Goal: Task Accomplishment & Management: Use online tool/utility

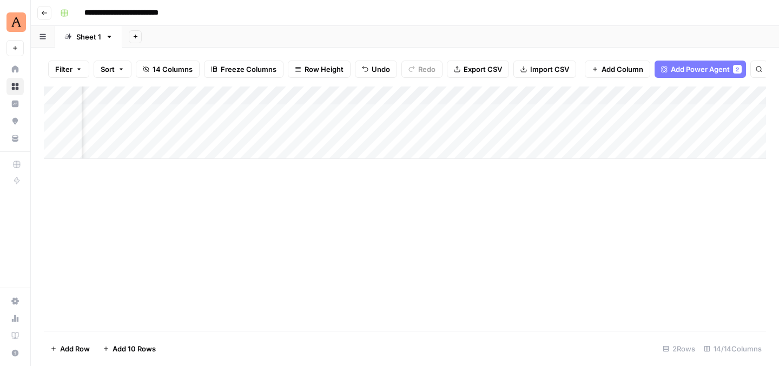
scroll to position [0, 867]
click at [479, 208] on div "Add Column" at bounding box center [405, 209] width 722 height 245
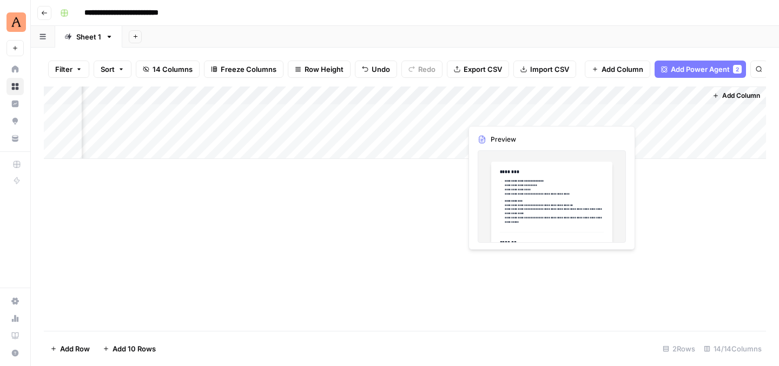
click at [569, 113] on div "Add Column" at bounding box center [405, 123] width 722 height 73
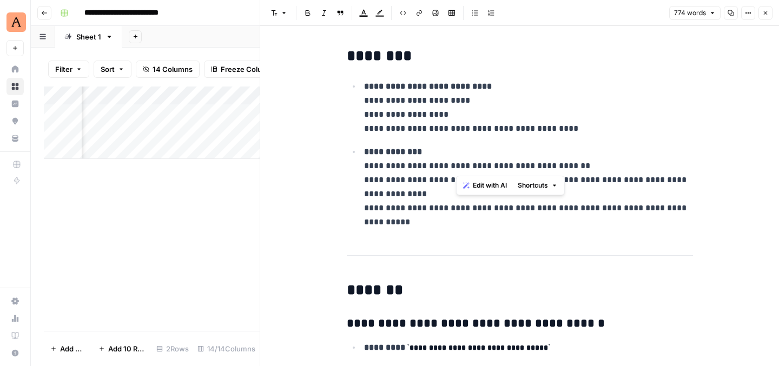
drag, startPoint x: 462, startPoint y: 167, endPoint x: 453, endPoint y: 92, distance: 75.8
click at [453, 92] on ul "**********" at bounding box center [520, 154] width 346 height 150
click at [437, 154] on p "**********" at bounding box center [528, 187] width 329 height 84
click at [404, 207] on p "**********" at bounding box center [528, 187] width 329 height 84
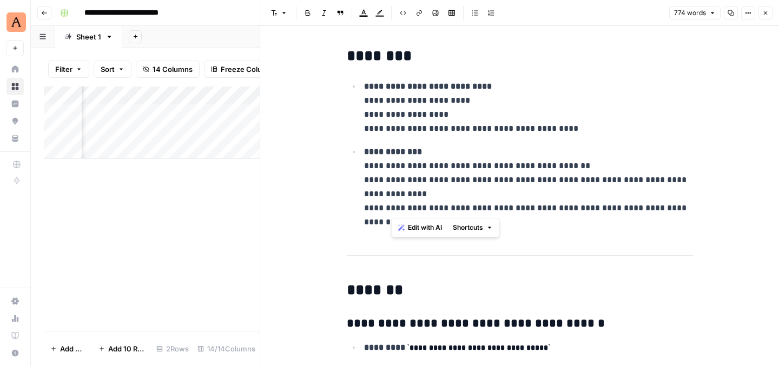
click at [499, 170] on p "**********" at bounding box center [528, 187] width 329 height 84
click at [769, 12] on button "Close" at bounding box center [766, 13] width 14 height 14
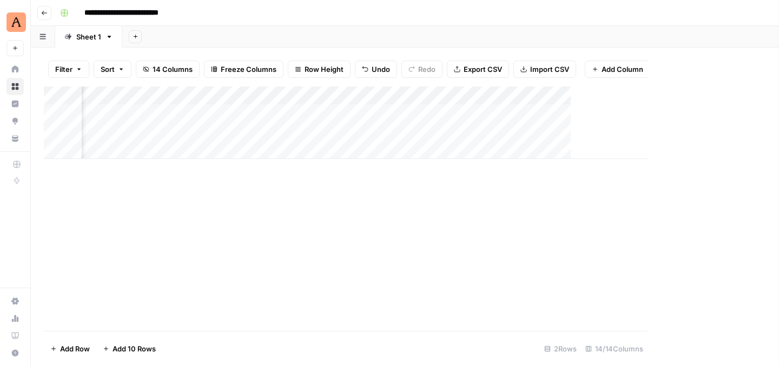
scroll to position [0, 854]
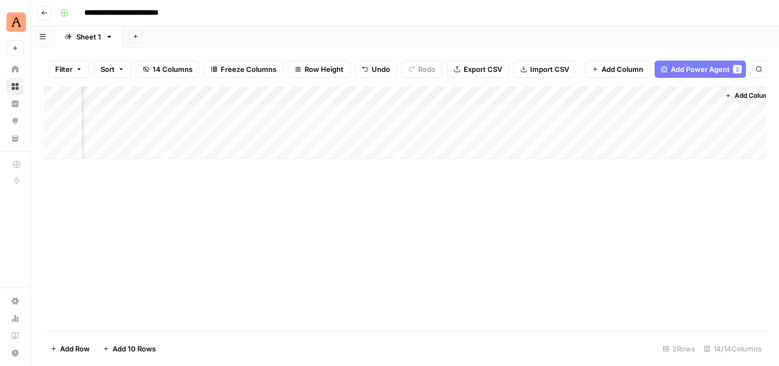
click at [166, 14] on input "**********" at bounding box center [136, 12] width 113 height 17
drag, startPoint x: 165, startPoint y: 13, endPoint x: 159, endPoint y: 12, distance: 6.0
click at [159, 12] on input "**********" at bounding box center [136, 12] width 113 height 17
type input "**********"
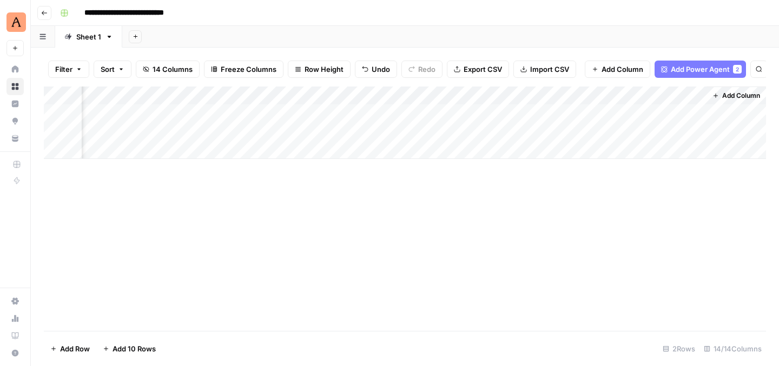
click at [423, 24] on header "**********" at bounding box center [405, 13] width 748 height 26
click at [168, 14] on input "**********" at bounding box center [142, 12] width 124 height 17
click at [154, 14] on input "**********" at bounding box center [142, 12] width 124 height 17
click at [180, 17] on input "**********" at bounding box center [142, 12] width 124 height 17
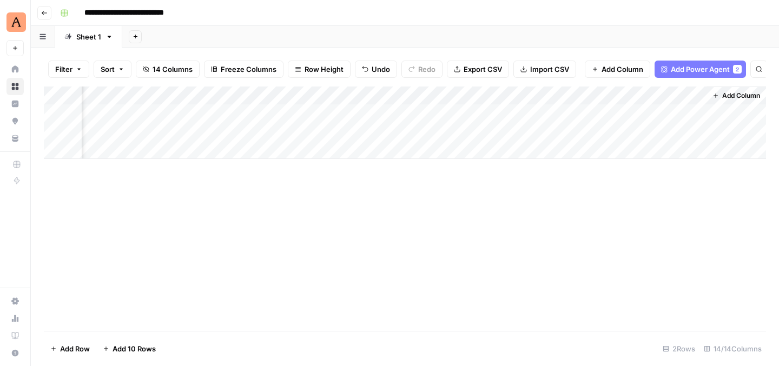
click at [180, 17] on input "**********" at bounding box center [142, 12] width 124 height 17
click at [252, 19] on div "**********" at bounding box center [412, 12] width 713 height 17
click at [721, 94] on button "Add Column" at bounding box center [736, 96] width 56 height 14
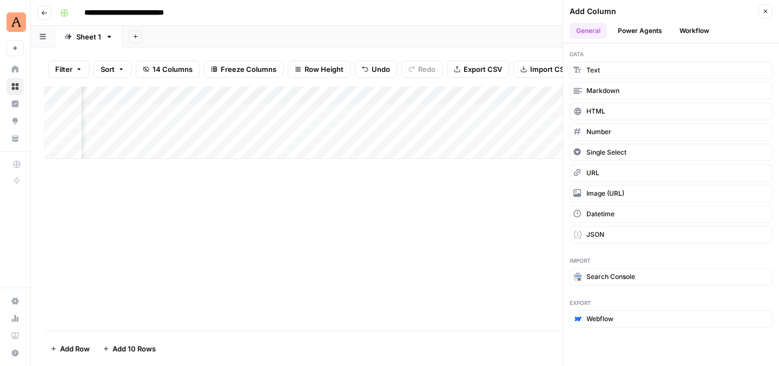
click at [656, 30] on button "Power Agents" at bounding box center [639, 31] width 57 height 16
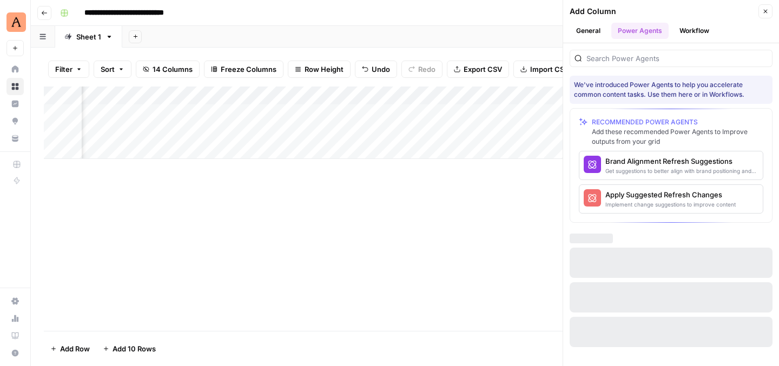
click at [688, 32] on button "Workflow" at bounding box center [694, 31] width 43 height 16
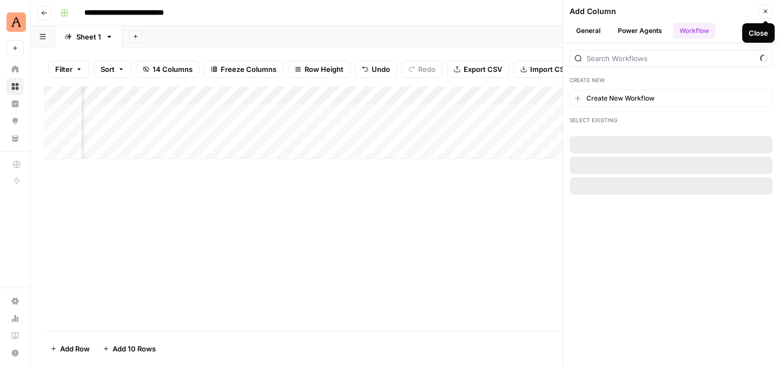
click at [765, 14] on icon "button" at bounding box center [765, 11] width 6 height 6
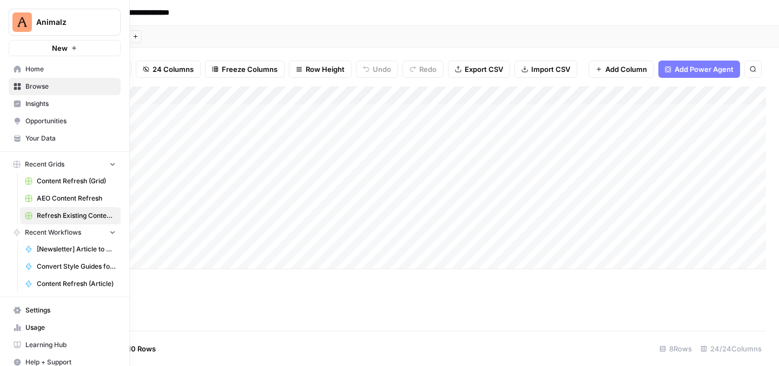
click at [47, 278] on link "Content Refresh (Article)" at bounding box center [70, 283] width 101 height 17
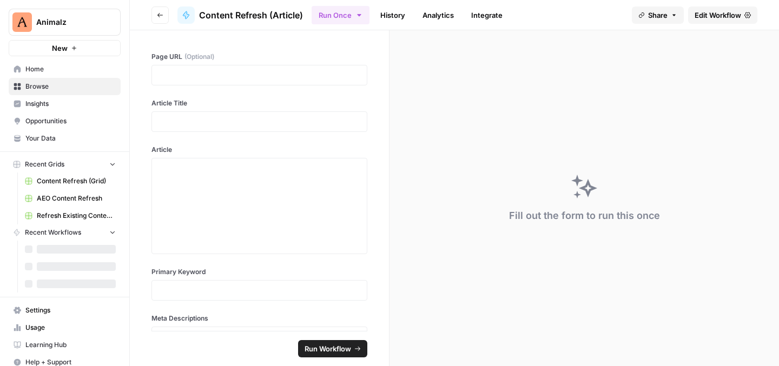
click at [52, 75] on link "Home" at bounding box center [65, 69] width 112 height 17
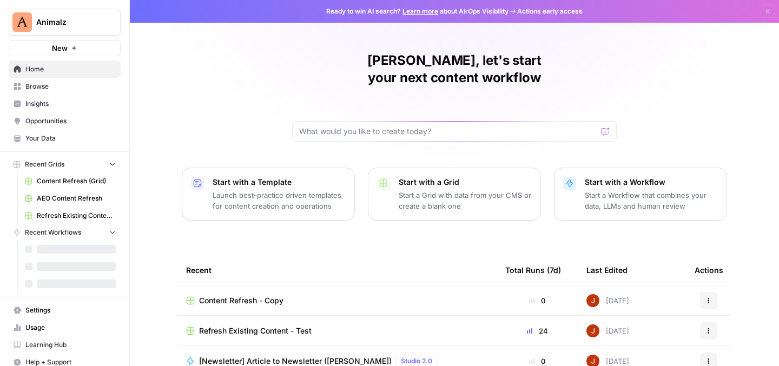
click at [61, 82] on span "Browse" at bounding box center [70, 87] width 90 height 10
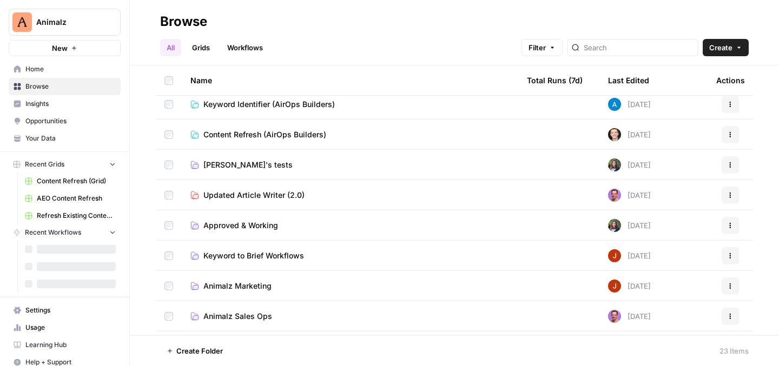
scroll to position [170, 0]
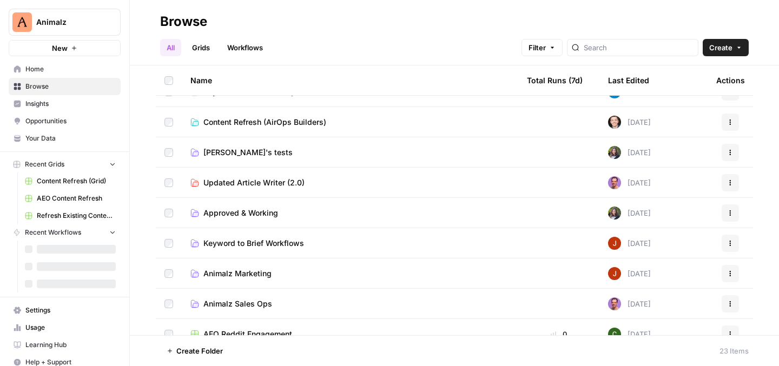
click at [254, 274] on span "Animalz Marketing" at bounding box center [237, 273] width 68 height 11
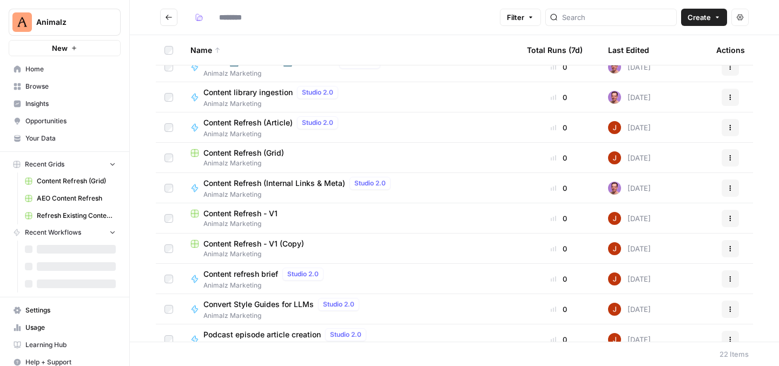
scroll to position [222, 0]
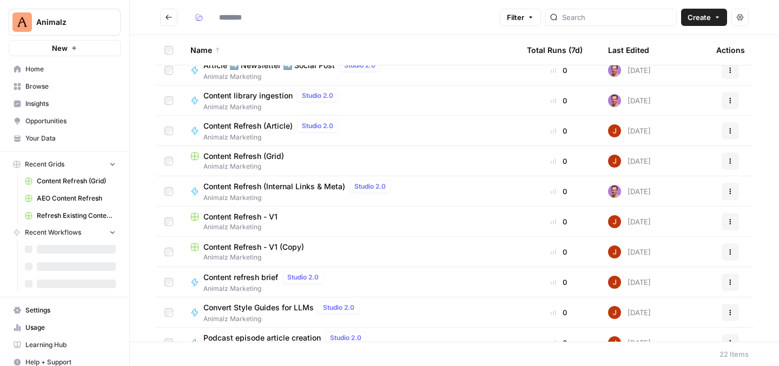
click at [279, 157] on span "Content Refresh (Grid)" at bounding box center [243, 156] width 81 height 11
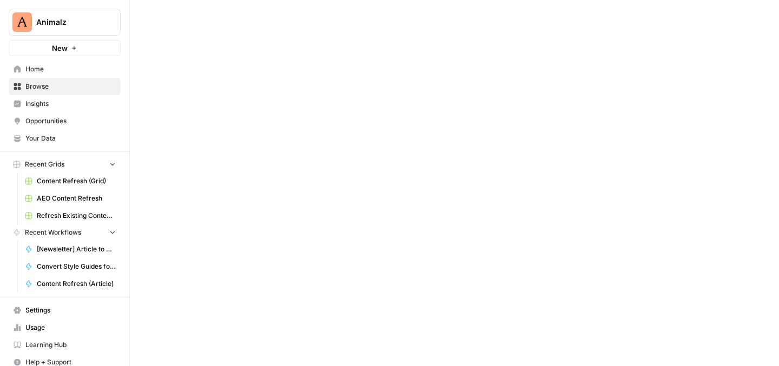
click at [48, 74] on link "Home" at bounding box center [65, 69] width 112 height 17
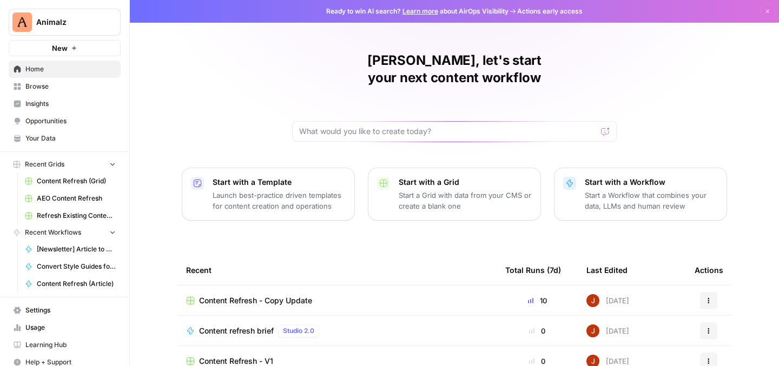
click at [51, 85] on span "Browse" at bounding box center [70, 87] width 90 height 10
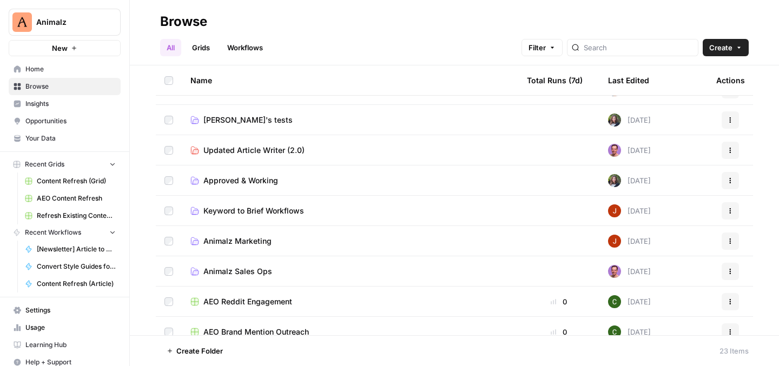
scroll to position [204, 0]
click at [242, 241] on span "Animalz Marketing" at bounding box center [237, 240] width 68 height 11
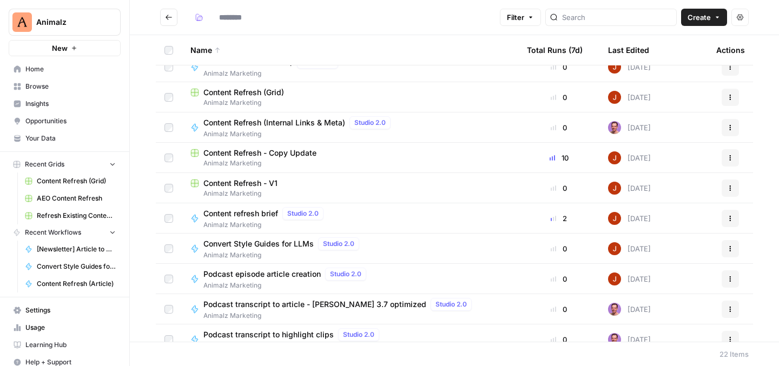
scroll to position [275, 0]
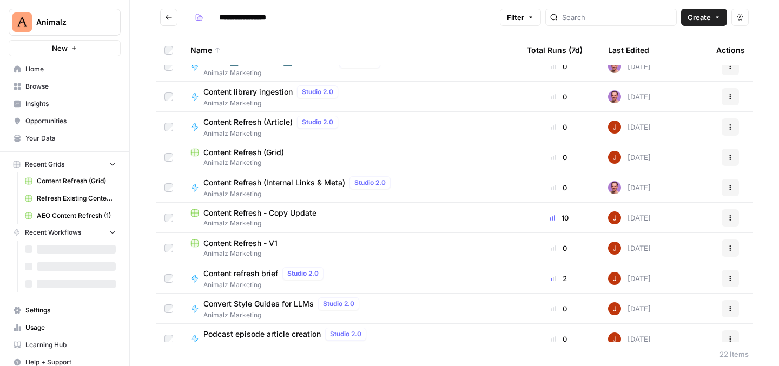
scroll to position [231, 0]
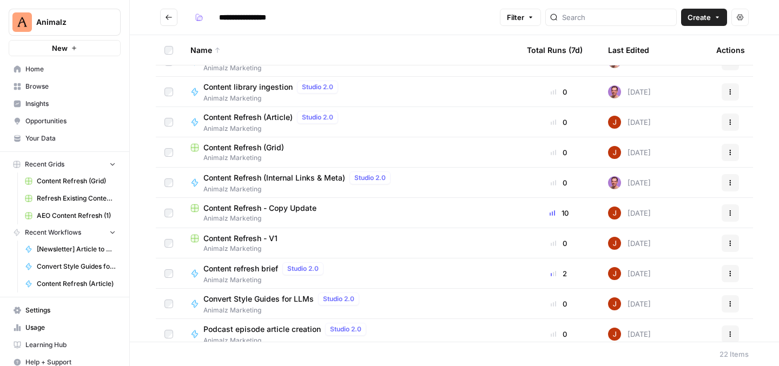
click at [276, 141] on td "Content Refresh (Grid) Animalz Marketing" at bounding box center [350, 152] width 337 height 30
click at [277, 149] on span "Content Refresh (Grid)" at bounding box center [243, 147] width 81 height 11
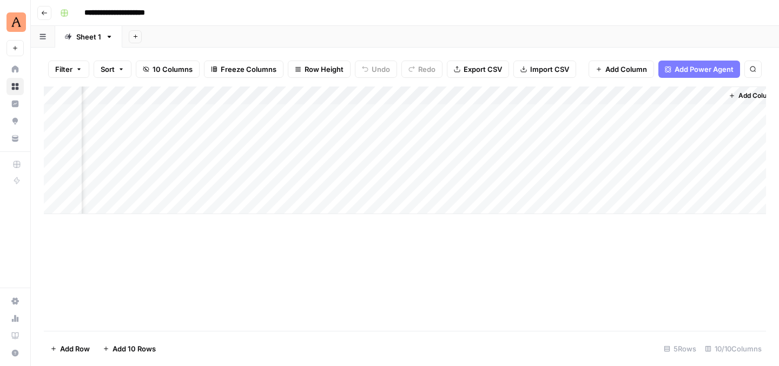
scroll to position [0, 725]
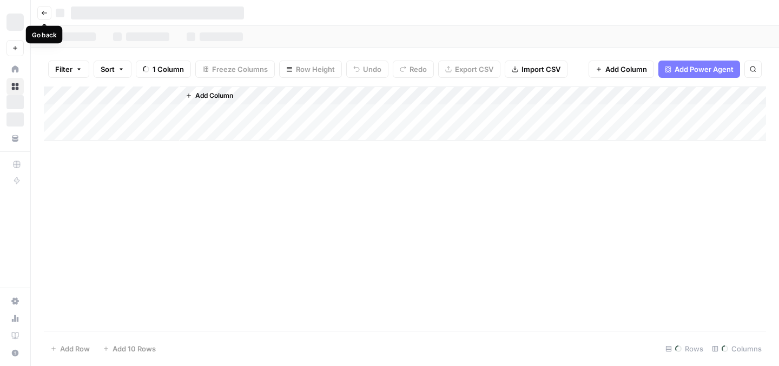
click at [43, 12] on icon "button" at bounding box center [44, 13] width 6 height 6
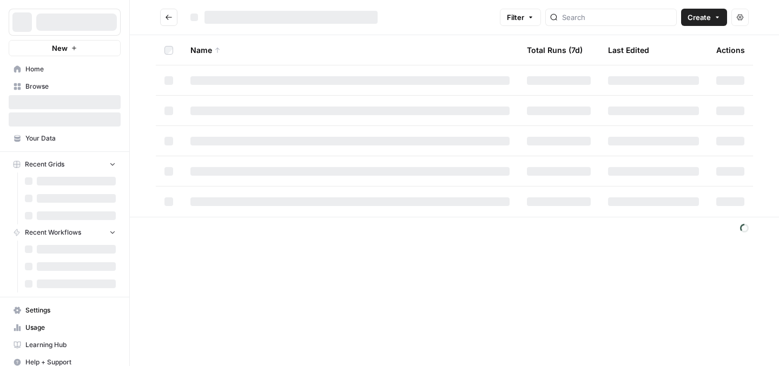
click at [171, 16] on icon "Go back" at bounding box center [169, 18] width 8 height 8
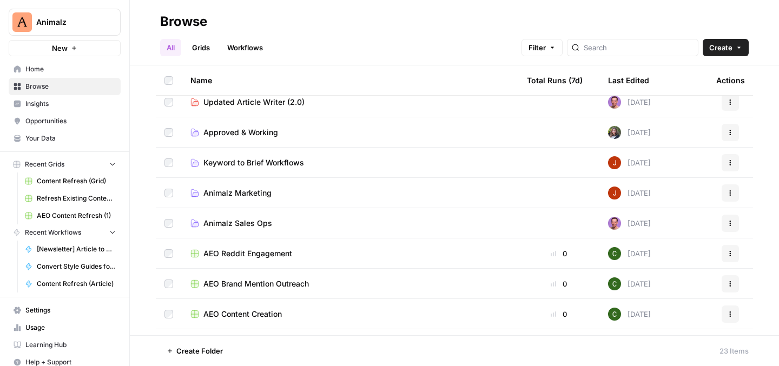
scroll to position [255, 0]
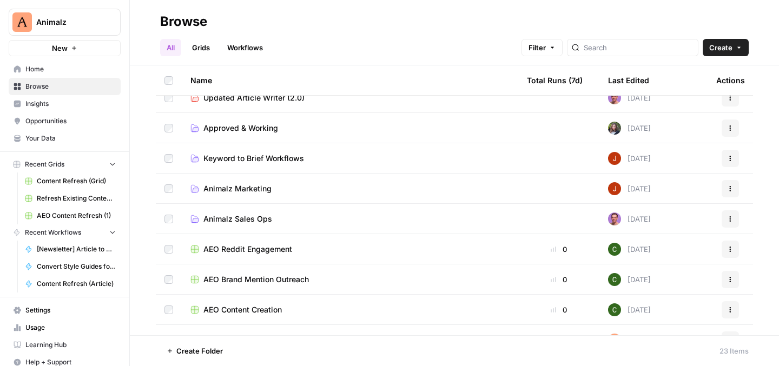
click at [259, 183] on span "Animalz Marketing" at bounding box center [237, 188] width 68 height 11
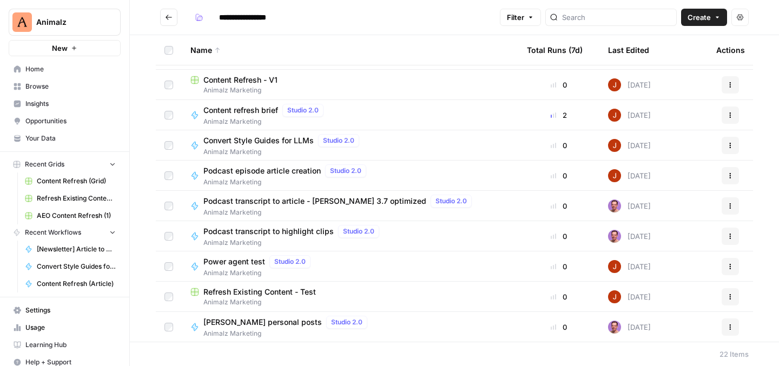
scroll to position [390, 0]
click at [271, 111] on span "Content refresh brief" at bounding box center [240, 109] width 75 height 11
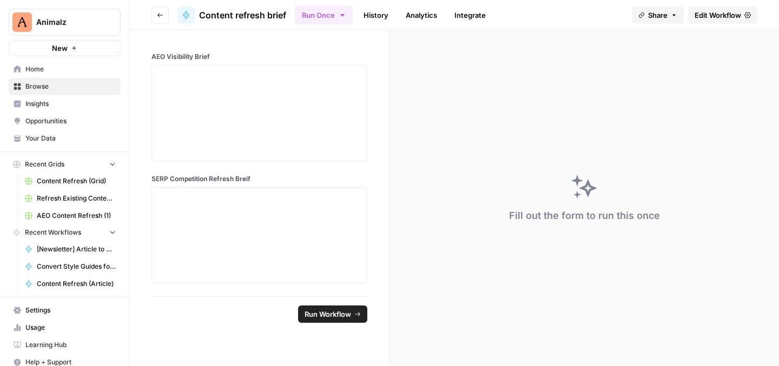
click at [736, 15] on span "Edit Workflow" at bounding box center [718, 15] width 47 height 11
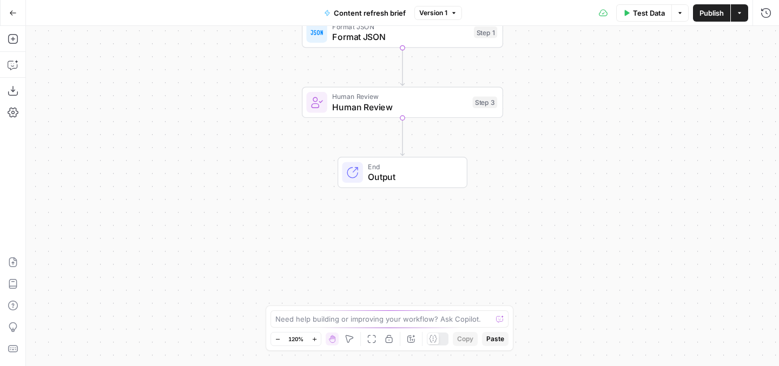
drag, startPoint x: 573, startPoint y: 209, endPoint x: 573, endPoint y: 81, distance: 128.8
click at [573, 81] on div "Workflow Input Settings Inputs Format JSON Format JSON Step 1 Human Review Huma…" at bounding box center [402, 196] width 753 height 340
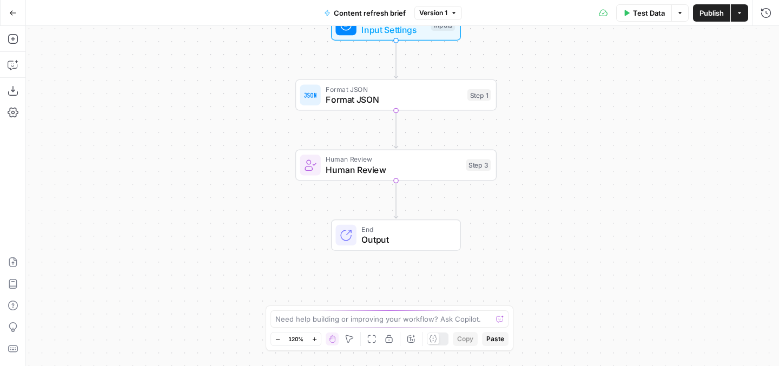
drag, startPoint x: 571, startPoint y: 100, endPoint x: 565, endPoint y: 163, distance: 63.1
click at [565, 163] on div "Workflow Input Settings Inputs Format JSON Format JSON Step 1 Human Review Huma…" at bounding box center [402, 196] width 753 height 340
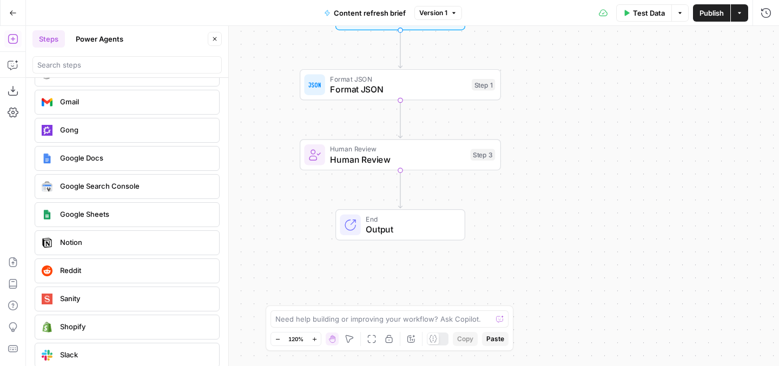
scroll to position [2090, 0]
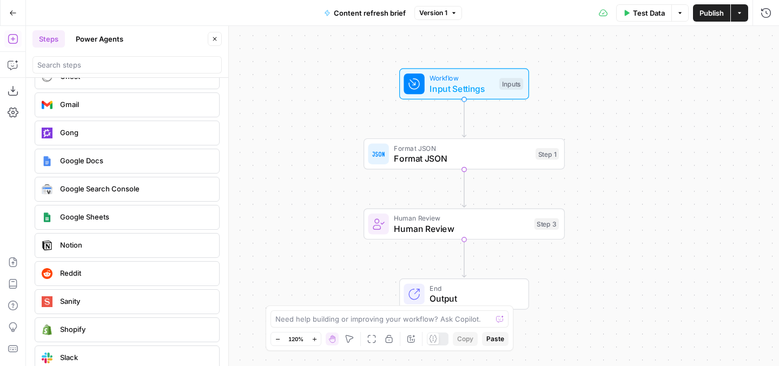
drag, startPoint x: 567, startPoint y: 180, endPoint x: 632, endPoint y: 213, distance: 73.6
click at [632, 213] on div "Workflow Input Settings Inputs Format JSON Format JSON Step 1 Human Review Huma…" at bounding box center [402, 196] width 753 height 340
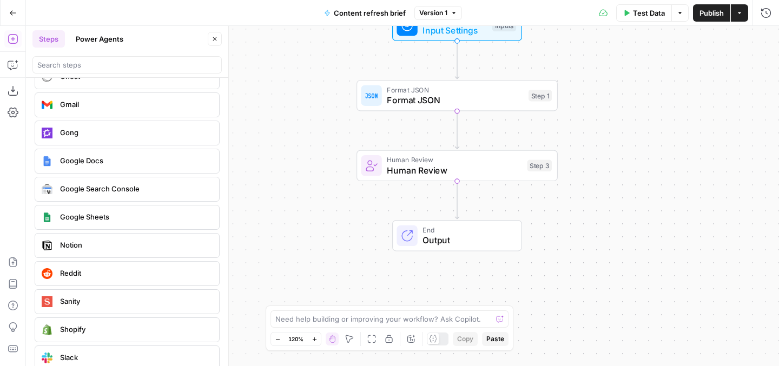
drag, startPoint x: 583, startPoint y: 210, endPoint x: 576, endPoint y: 152, distance: 58.9
click at [576, 152] on div "Workflow Input Settings Inputs Format JSON Format JSON Step 1 Human Review Huma…" at bounding box center [402, 196] width 753 height 340
click at [108, 162] on span "Google Docs" at bounding box center [135, 160] width 150 height 11
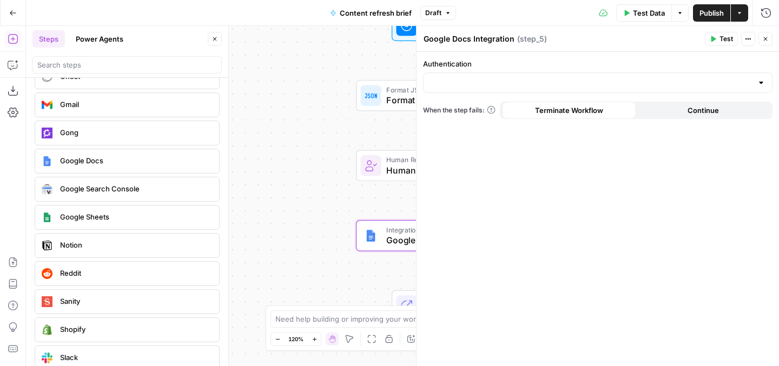
click at [767, 81] on div at bounding box center [598, 83] width 350 height 21
click at [655, 173] on div "Authentication When the step fails: Terminate Workflow Continue" at bounding box center [598, 209] width 363 height 314
click at [749, 77] on input "Authentication" at bounding box center [591, 82] width 323 height 11
click at [706, 107] on span "SuperLuckyCat" at bounding box center [595, 109] width 327 height 11
type input "SuperLuckyCat"
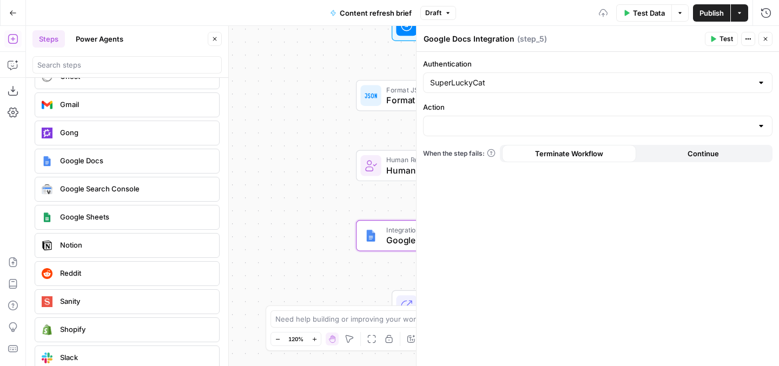
click at [766, 123] on div at bounding box center [598, 126] width 350 height 21
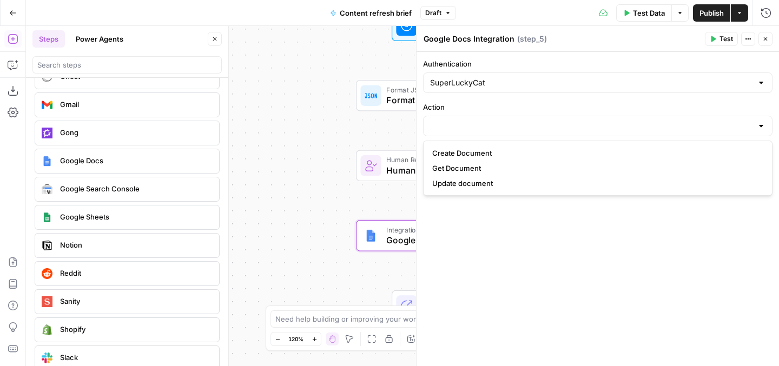
click at [688, 246] on div "Authentication SuperLuckyCat Action When the step fails: Terminate Workflow Con…" at bounding box center [598, 209] width 363 height 314
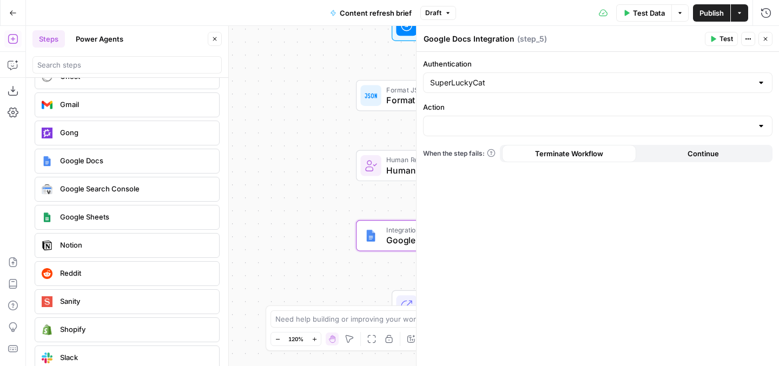
click at [760, 83] on div at bounding box center [761, 82] width 9 height 11
type input "SuperLuckyCat"
click at [709, 225] on div "Authentication SuperLuckyCat Action When the step fails: Terminate Workflow Con…" at bounding box center [598, 209] width 363 height 314
click at [762, 124] on div at bounding box center [761, 126] width 9 height 11
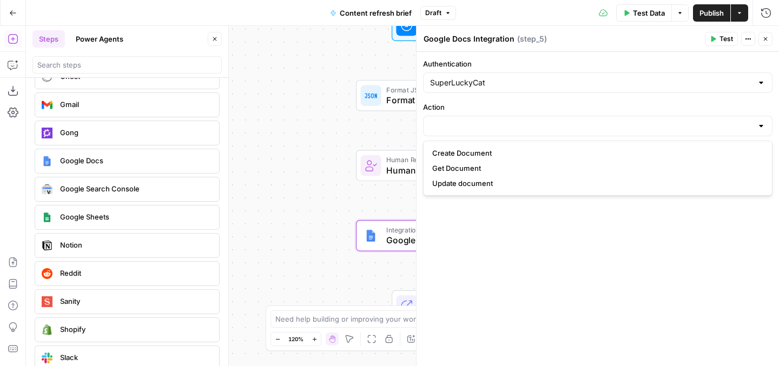
click at [742, 141] on div "Create Document Get Document Update document" at bounding box center [598, 168] width 350 height 55
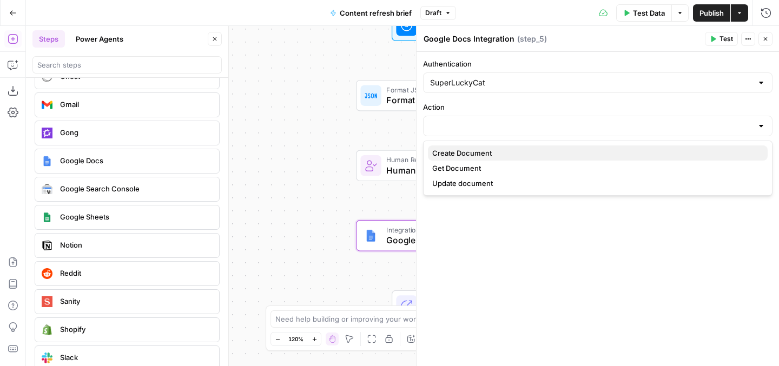
click at [726, 151] on span "Create Document" at bounding box center [595, 153] width 327 height 11
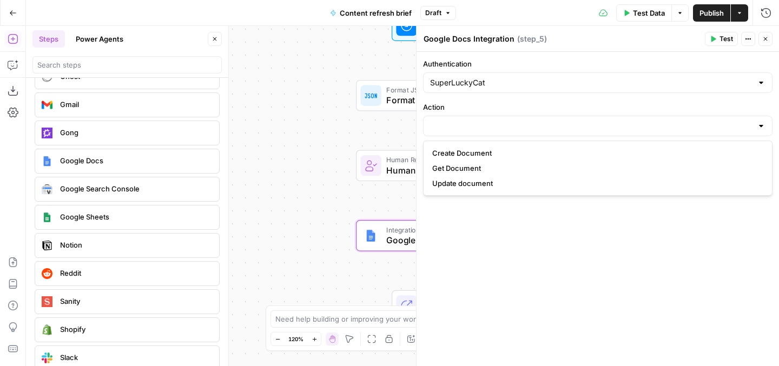
type input "Create Document"
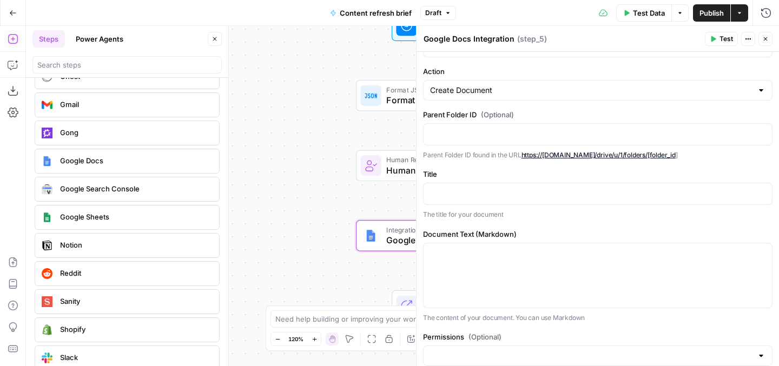
scroll to position [63, 0]
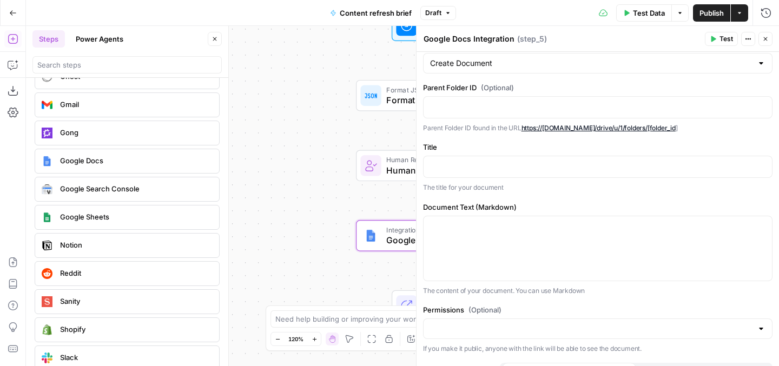
click at [721, 110] on span "“/” to reference" at bounding box center [730, 106] width 55 height 9
click at [763, 102] on button "Variables Menu" at bounding box center [762, 106] width 9 height 9
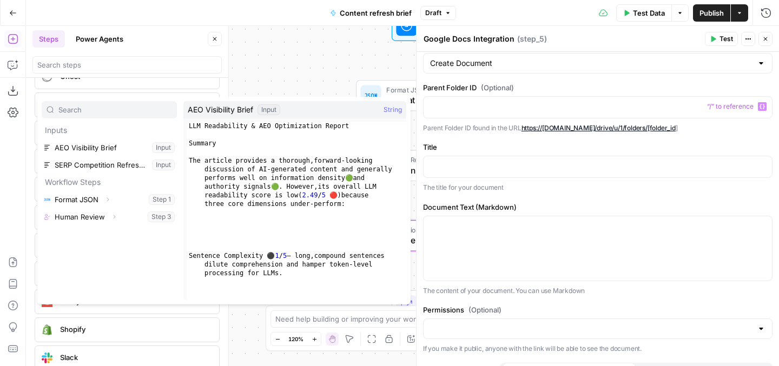
click at [742, 135] on div "Authentication SuperLuckyCat Action Create Document Parent Folder ID (Optional)…" at bounding box center [598, 188] width 363 height 398
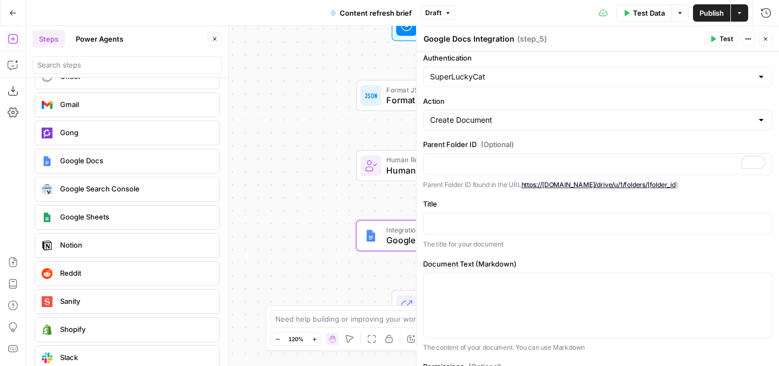
scroll to position [0, 0]
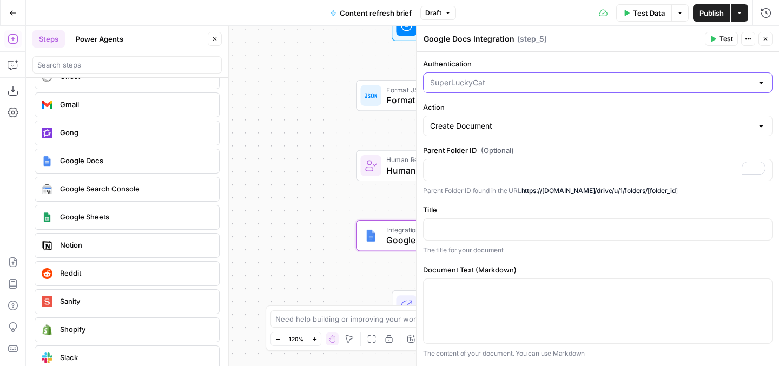
click at [628, 83] on input "Authentication" at bounding box center [591, 82] width 323 height 11
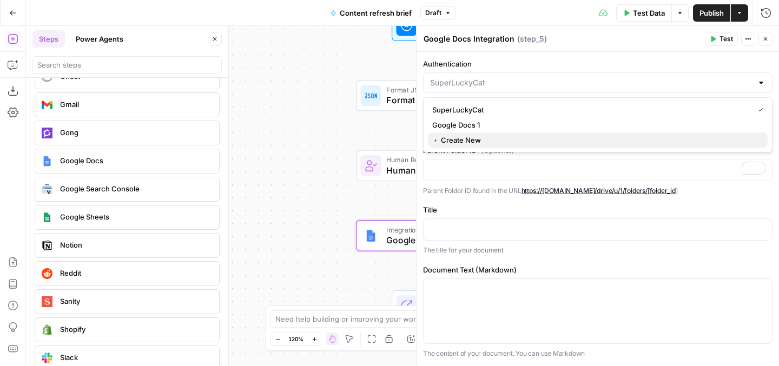
click at [592, 145] on span "﹢ Create New" at bounding box center [595, 140] width 327 height 11
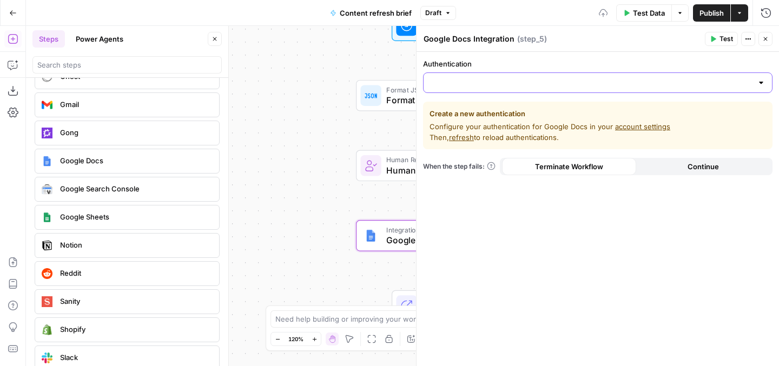
click at [635, 84] on input "Authentication" at bounding box center [591, 82] width 323 height 11
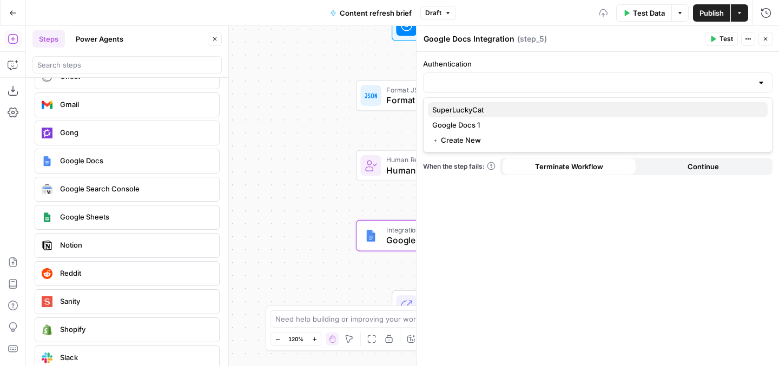
click at [603, 107] on span "SuperLuckyCat" at bounding box center [595, 109] width 327 height 11
type input "SuperLuckyCat"
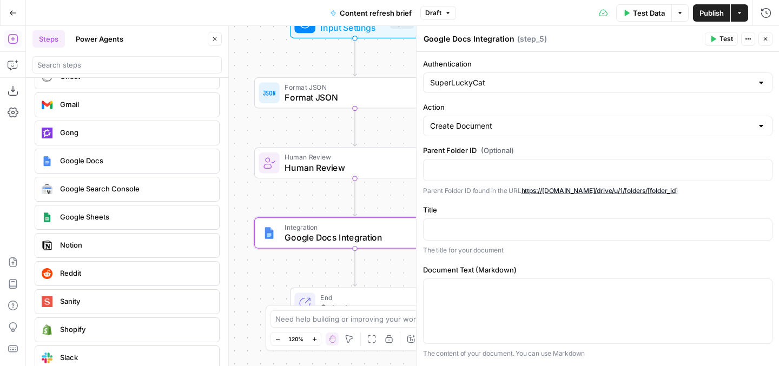
drag, startPoint x: 338, startPoint y: 129, endPoint x: 236, endPoint y: 126, distance: 101.8
click at [236, 126] on div "Workflow Input Settings Inputs Format JSON Format JSON Step 1 Human Review Huma…" at bounding box center [402, 196] width 753 height 340
click at [489, 170] on p at bounding box center [597, 169] width 335 height 11
click at [501, 80] on input "Authentication" at bounding box center [591, 82] width 323 height 11
type input "SuperLuckyCat"
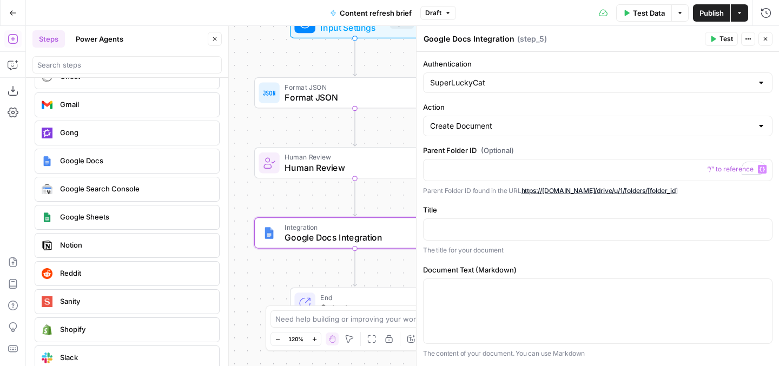
click at [517, 29] on header "Google Docs Integration Google Docs Integration ( step_5 ) Test Actions Close" at bounding box center [598, 39] width 363 height 26
click at [505, 173] on p "To enrich screen reader interactions, please activate Accessibility in Grammarl…" at bounding box center [597, 169] width 335 height 11
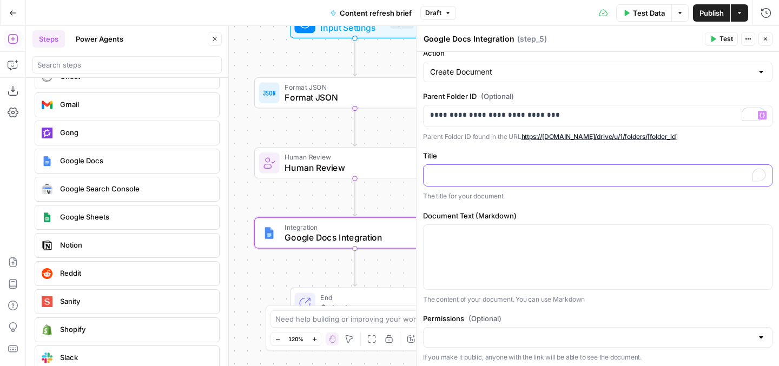
click at [523, 177] on p "To enrich screen reader interactions, please activate Accessibility in Grammarl…" at bounding box center [597, 174] width 335 height 11
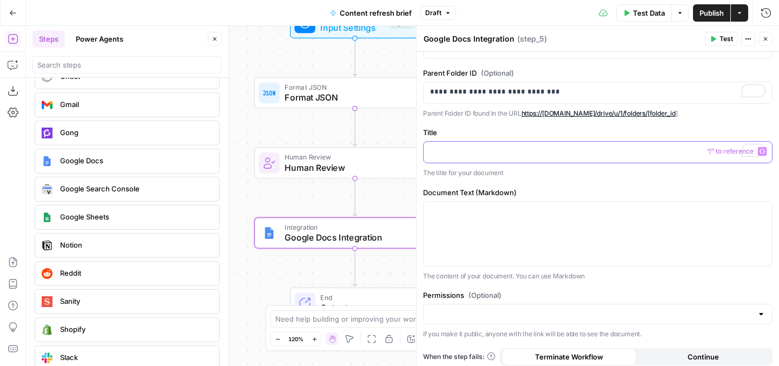
scroll to position [83, 0]
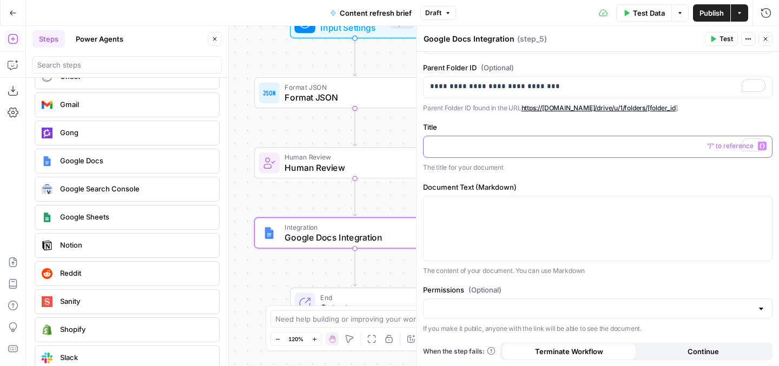
click at [765, 145] on button "Variables Menu" at bounding box center [762, 146] width 9 height 9
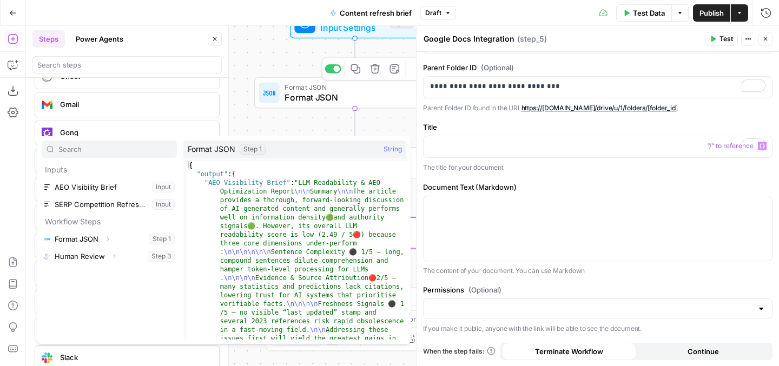
click at [254, 68] on div "Workflow Input Settings Inputs Format JSON Format JSON Step 1 Copy step Delete …" at bounding box center [402, 196] width 753 height 340
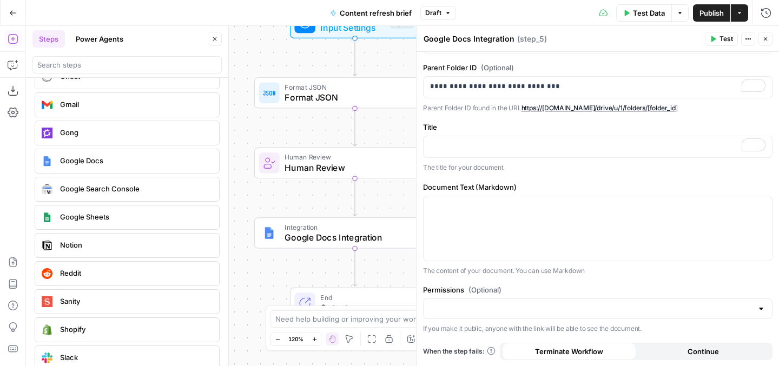
click at [769, 38] on button "Close" at bounding box center [766, 39] width 14 height 14
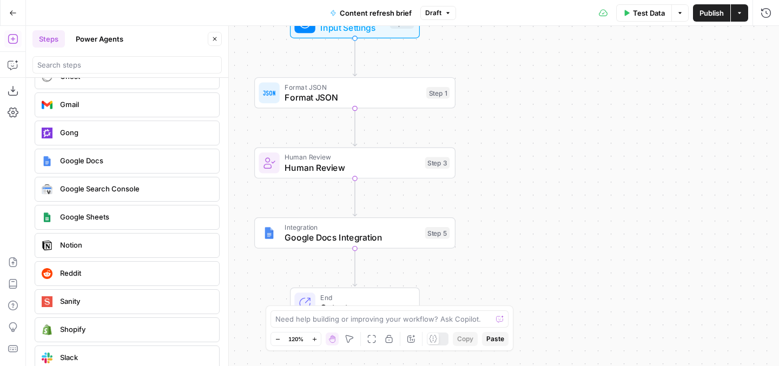
click at [215, 42] on icon "button" at bounding box center [215, 39] width 6 height 6
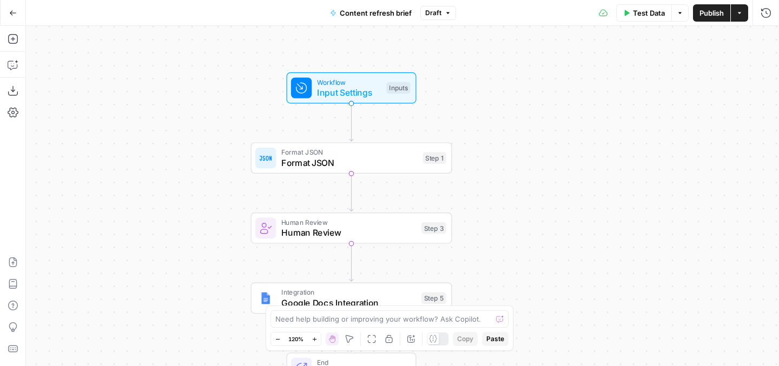
click at [348, 91] on span "Input Settings" at bounding box center [349, 92] width 64 height 13
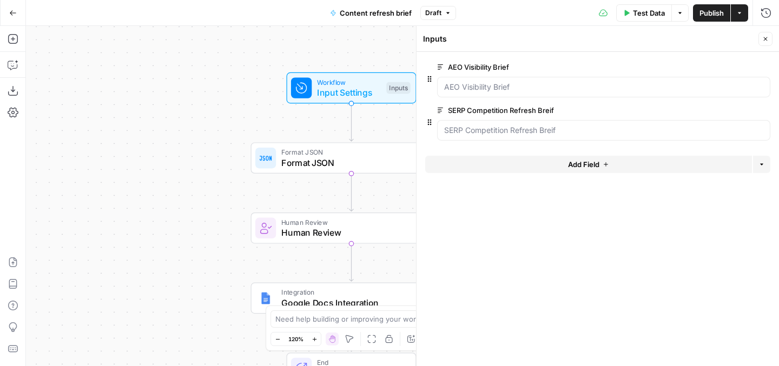
click at [605, 160] on button "Add Field" at bounding box center [588, 164] width 327 height 17
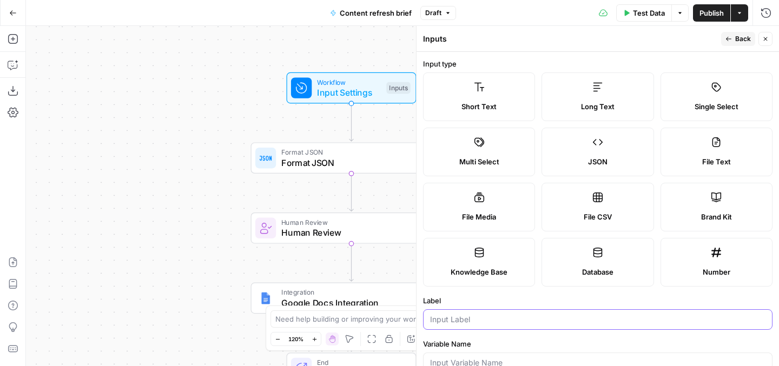
click at [472, 319] on input "Label" at bounding box center [597, 319] width 335 height 11
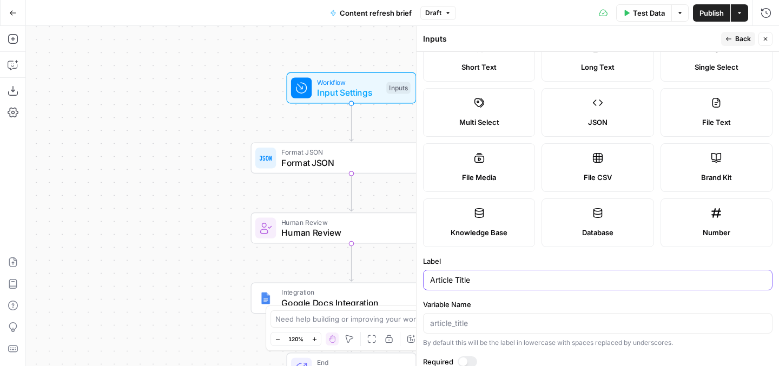
scroll to position [144, 0]
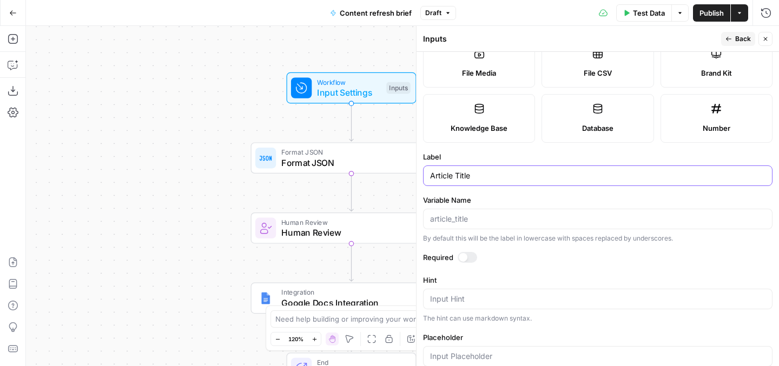
type input "Article Title"
click at [465, 255] on div at bounding box center [463, 257] width 9 height 9
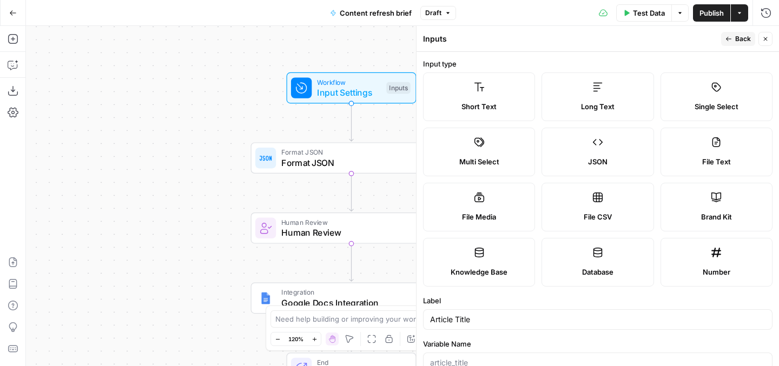
click at [735, 33] on button "Back" at bounding box center [738, 39] width 34 height 14
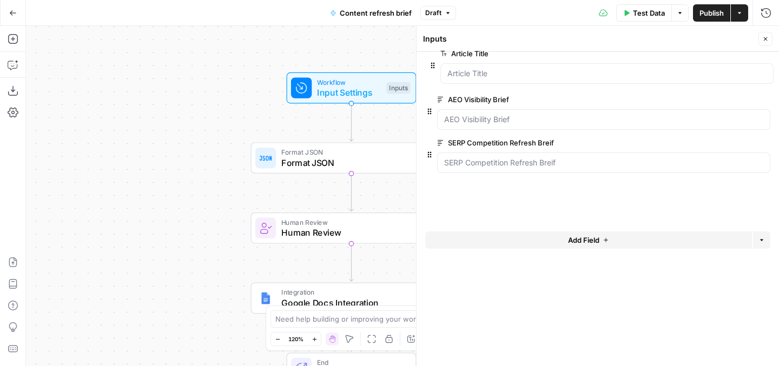
drag, startPoint x: 429, startPoint y: 167, endPoint x: 433, endPoint y: 61, distance: 106.1
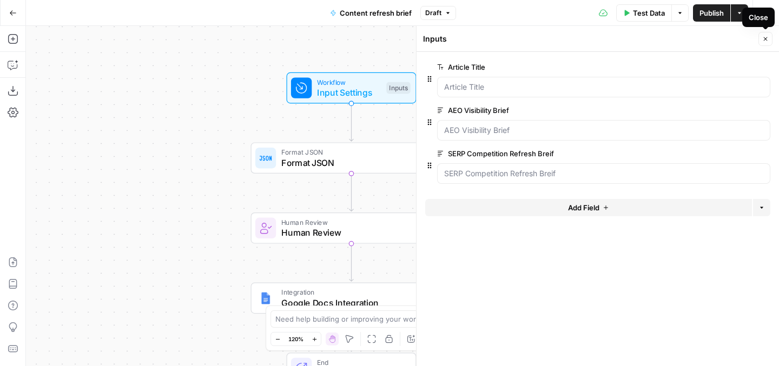
click at [769, 35] on button "Close" at bounding box center [766, 39] width 14 height 14
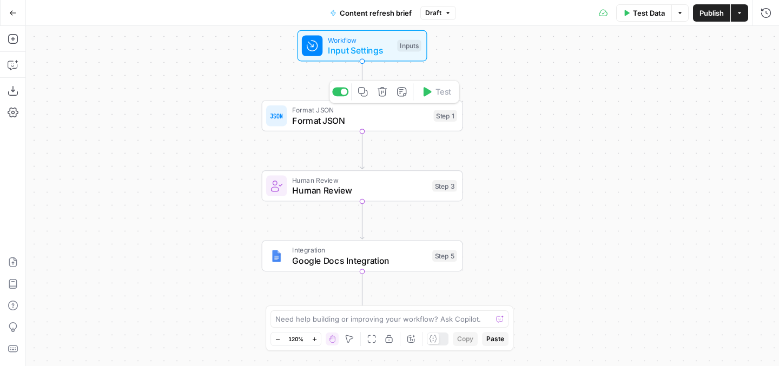
click at [397, 121] on span "Format JSON" at bounding box center [360, 120] width 136 height 13
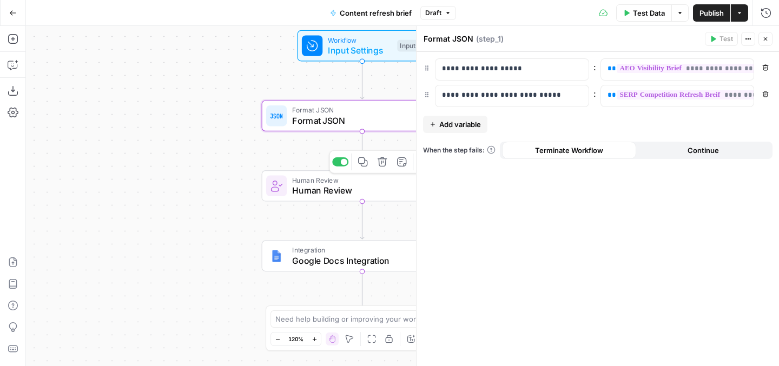
click at [389, 181] on span "Human Review" at bounding box center [359, 180] width 135 height 10
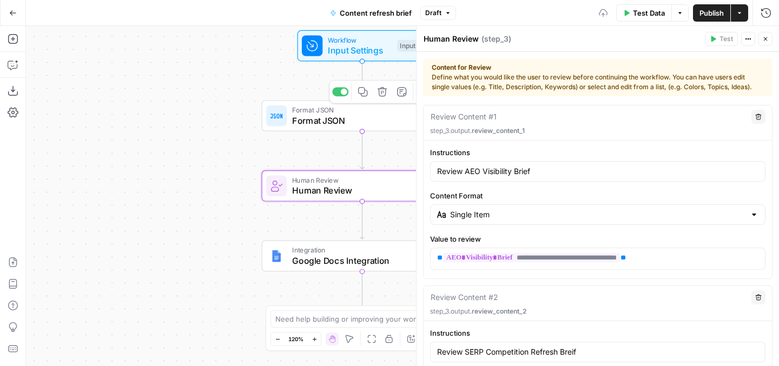
click at [379, 53] on span "Input Settings" at bounding box center [360, 50] width 64 height 13
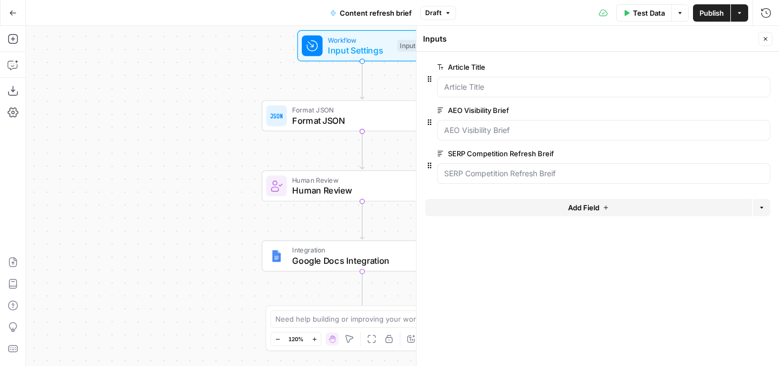
click at [386, 119] on span "Format JSON" at bounding box center [360, 120] width 136 height 13
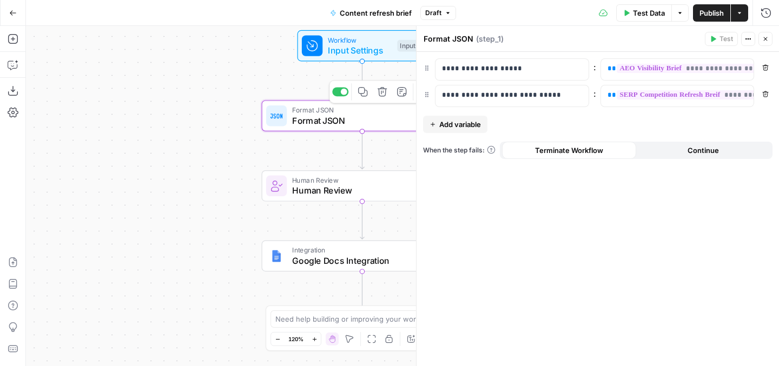
click at [382, 194] on span "Human Review" at bounding box center [359, 190] width 135 height 13
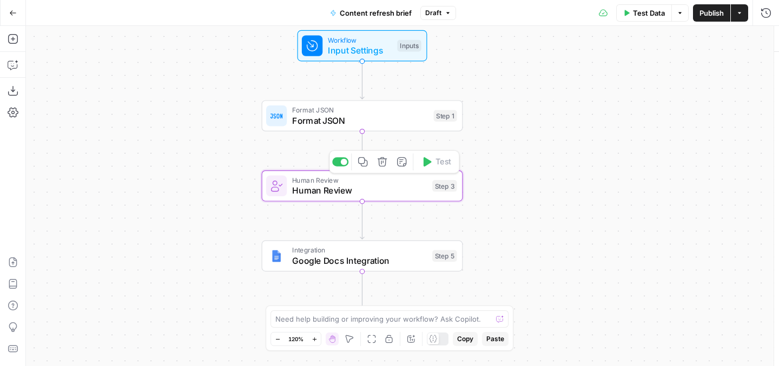
type textarea "Human Review"
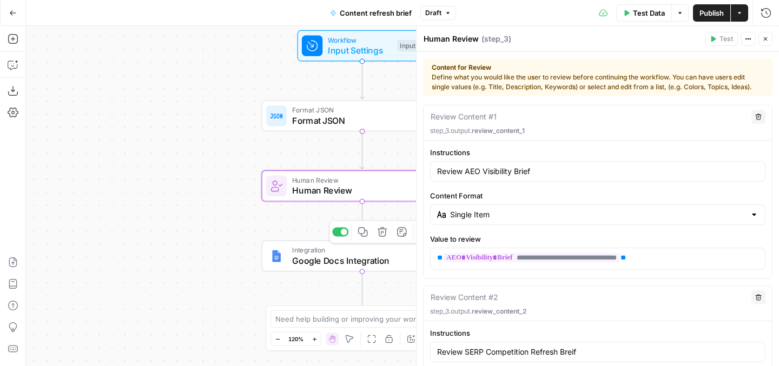
click at [394, 249] on span "Integration" at bounding box center [359, 250] width 135 height 10
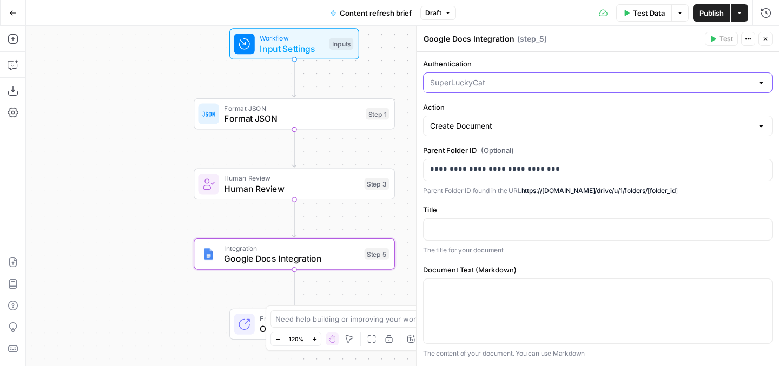
click at [504, 83] on input "Authentication" at bounding box center [591, 82] width 323 height 11
type input "SuperLuckyCat"
click at [542, 65] on label "Authentication" at bounding box center [598, 63] width 350 height 11
click at [542, 77] on input "SuperLuckyCat" at bounding box center [591, 82] width 323 height 11
type input "SuperLuckyCat"
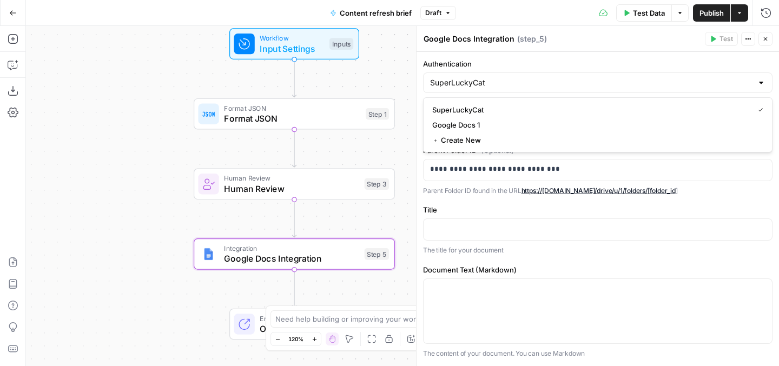
click at [534, 22] on div "Test Data Options Publish Actions Run History" at bounding box center [618, 12] width 324 height 25
click at [528, 82] on input "Authentication" at bounding box center [591, 82] width 323 height 11
type input "SuperLuckyCat"
click at [532, 5] on div "Test Data Options Publish Actions Run History" at bounding box center [618, 12] width 324 height 25
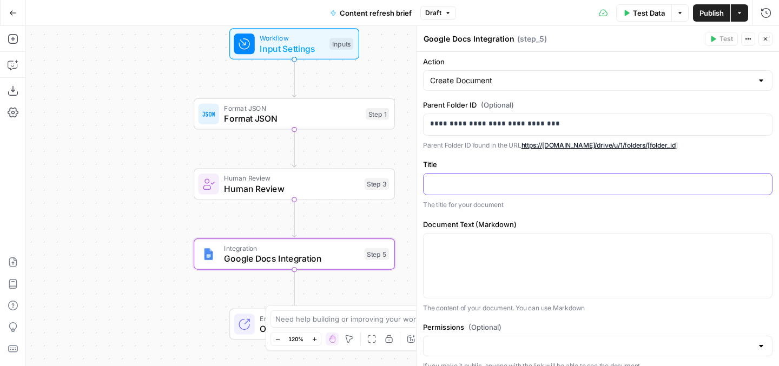
click at [499, 181] on p at bounding box center [597, 183] width 335 height 11
click at [765, 183] on button "Variables Menu" at bounding box center [762, 183] width 9 height 9
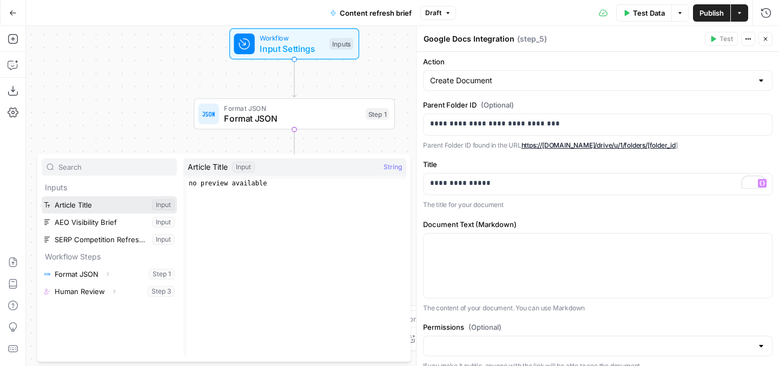
click at [115, 208] on button "Select variable Article Title" at bounding box center [109, 204] width 135 height 17
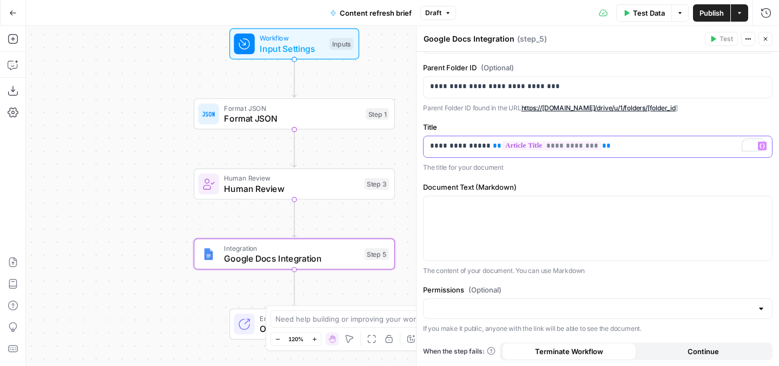
scroll to position [53, 0]
click at [505, 208] on p "To enrich screen reader interactions, please activate Accessibility in Grammarl…" at bounding box center [597, 206] width 335 height 11
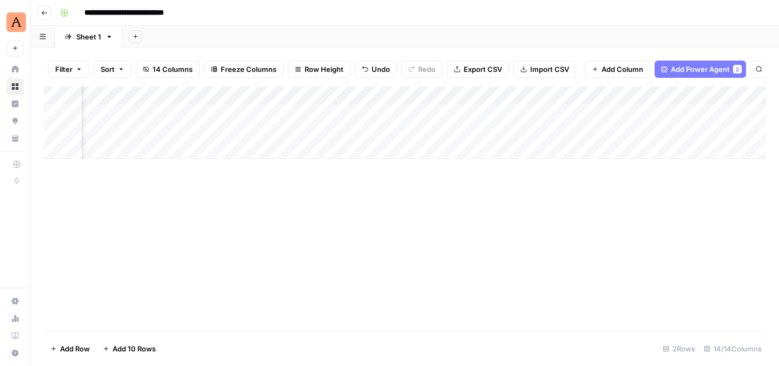
scroll to position [0, 867]
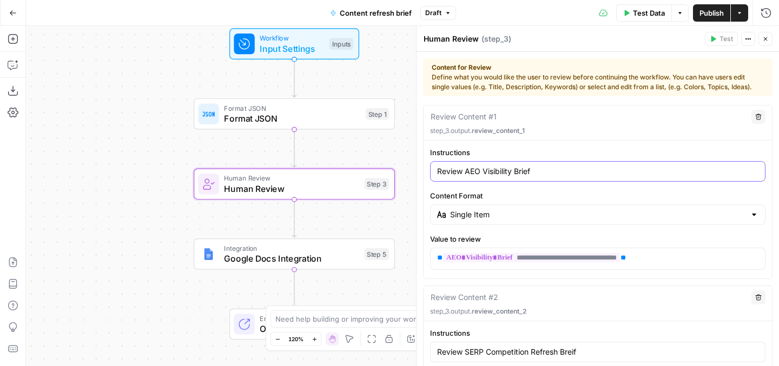
drag, startPoint x: 466, startPoint y: 172, endPoint x: 551, endPoint y: 168, distance: 85.6
click at [551, 168] on input "Review AEO Visibility Brief" at bounding box center [597, 171] width 321 height 11
click at [341, 254] on span "Google Docs Integration" at bounding box center [291, 258] width 135 height 13
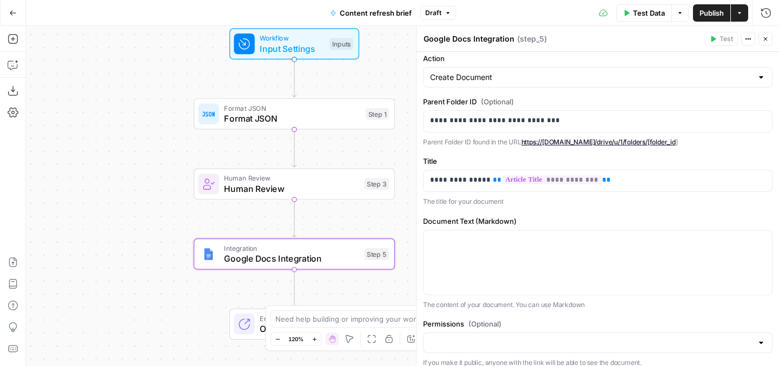
scroll to position [51, 0]
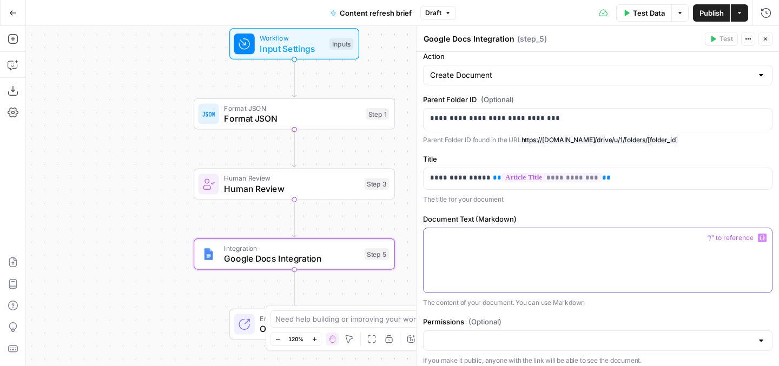
click at [473, 236] on p at bounding box center [597, 238] width 335 height 11
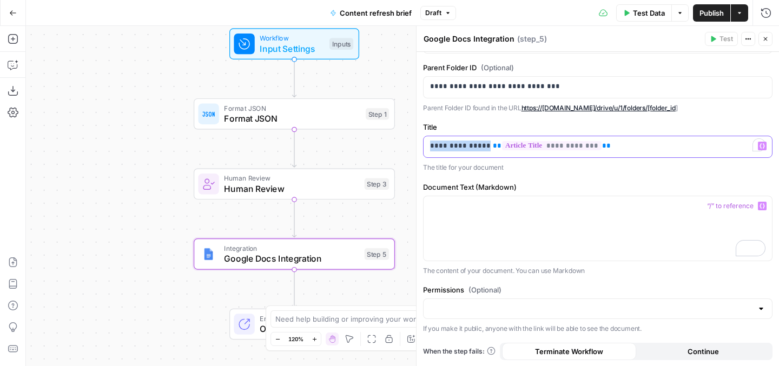
drag, startPoint x: 479, startPoint y: 143, endPoint x: 426, endPoint y: 139, distance: 52.6
click at [426, 139] on div "**********" at bounding box center [598, 146] width 348 height 21
copy p "**********"
click at [452, 209] on p "To enrich screen reader interactions, please activate Accessibility in Grammarl…" at bounding box center [597, 206] width 335 height 11
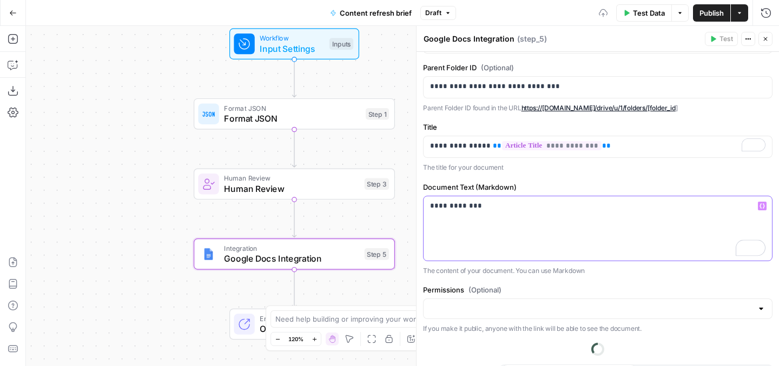
drag, startPoint x: 494, startPoint y: 206, endPoint x: 504, endPoint y: 187, distance: 21.1
click at [494, 206] on p "**********" at bounding box center [597, 206] width 335 height 11
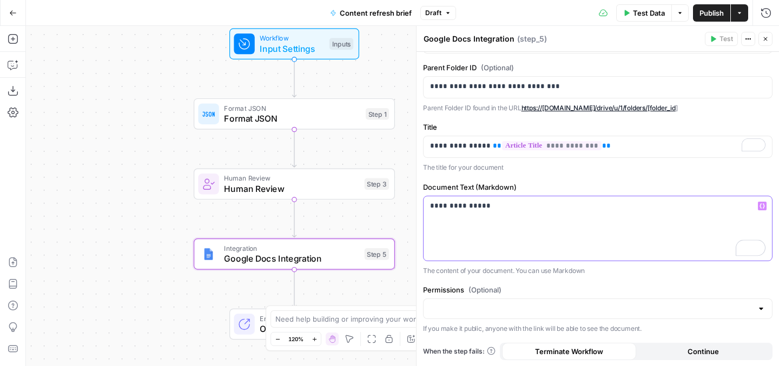
click at [766, 206] on button "Variables Menu" at bounding box center [762, 206] width 9 height 9
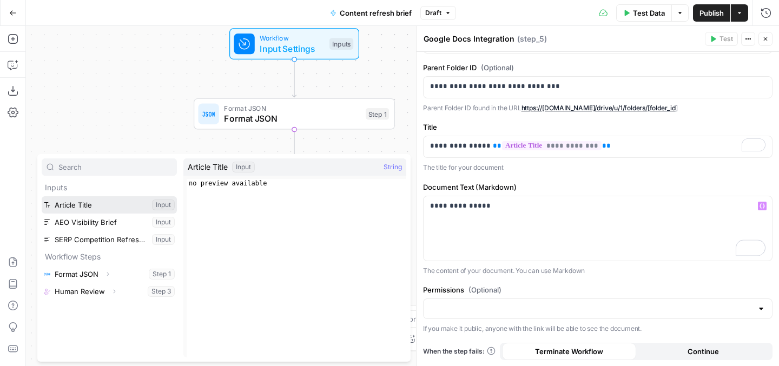
click at [97, 208] on button "Select variable Article Title" at bounding box center [109, 204] width 135 height 17
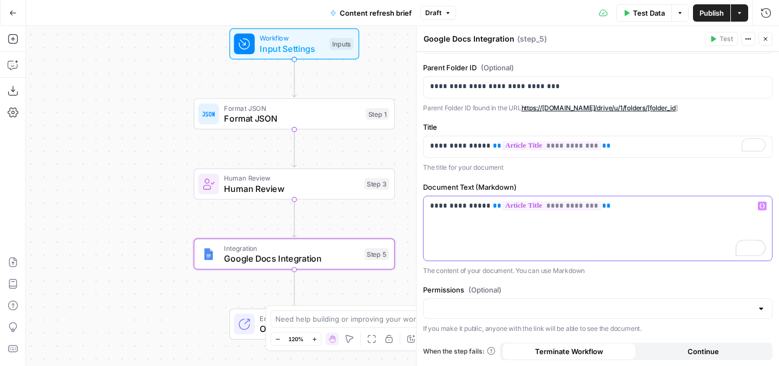
click at [446, 207] on p "**********" at bounding box center [597, 206] width 335 height 11
click at [327, 124] on span "Format JSON" at bounding box center [292, 118] width 136 height 13
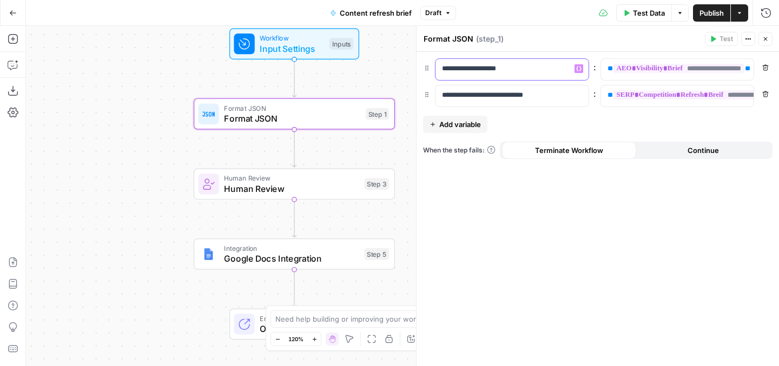
click at [471, 69] on p "**********" at bounding box center [512, 68] width 140 height 11
click at [471, 69] on p "**********" at bounding box center [503, 68] width 123 height 11
copy p "**********"
click at [332, 261] on span "Google Docs Integration" at bounding box center [291, 258] width 135 height 13
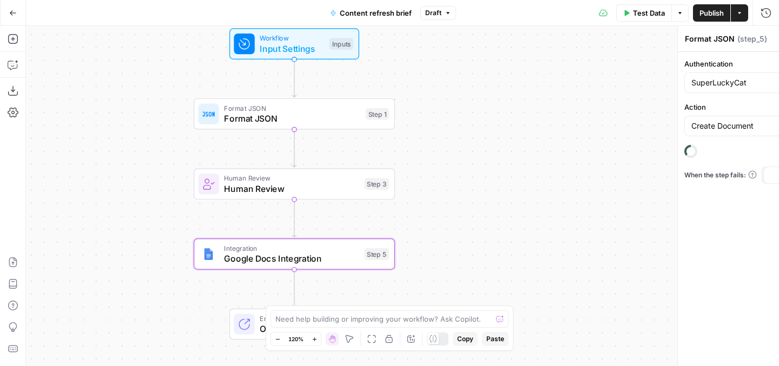
type textarea "Google Docs Integration"
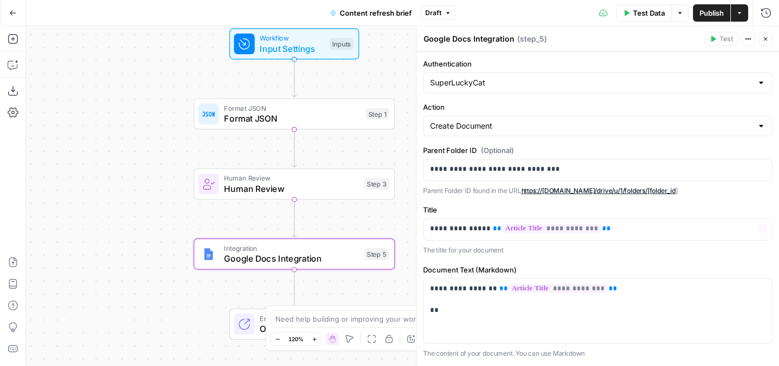
scroll to position [82, 0]
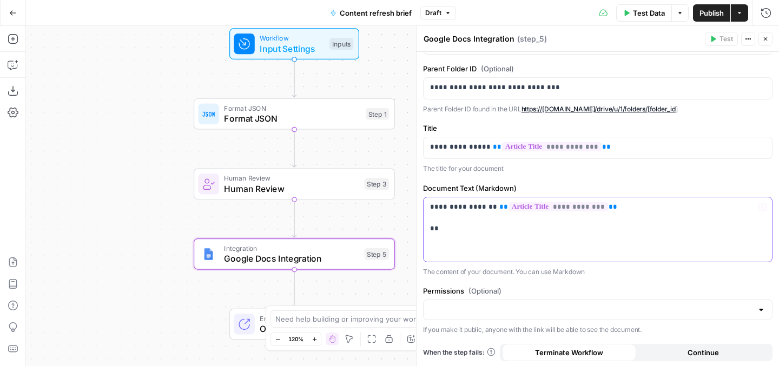
click at [472, 227] on p "**********" at bounding box center [597, 218] width 335 height 32
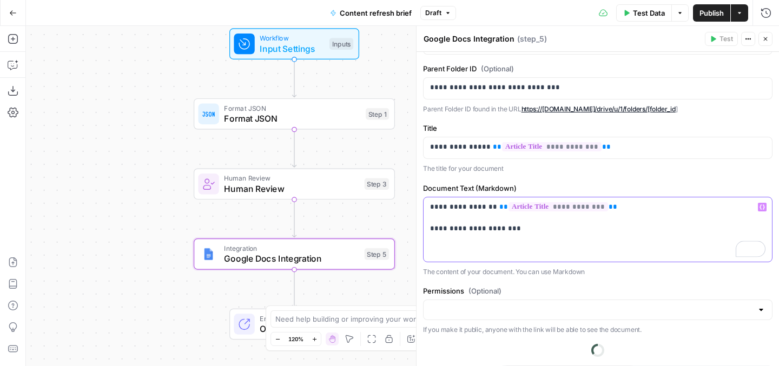
click at [765, 207] on button "Variables Menu" at bounding box center [762, 207] width 9 height 9
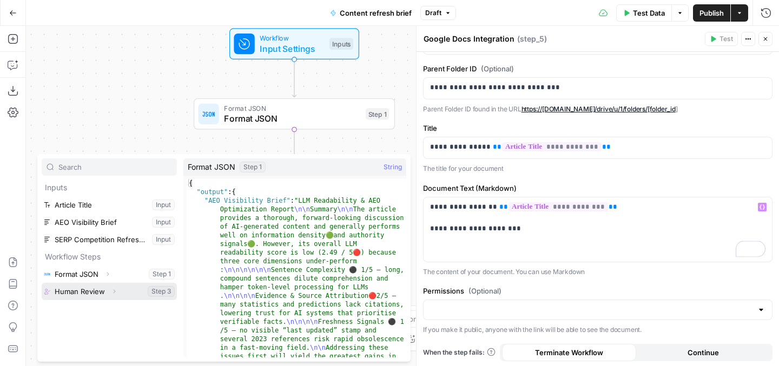
click at [111, 293] on icon "button" at bounding box center [114, 291] width 6 height 6
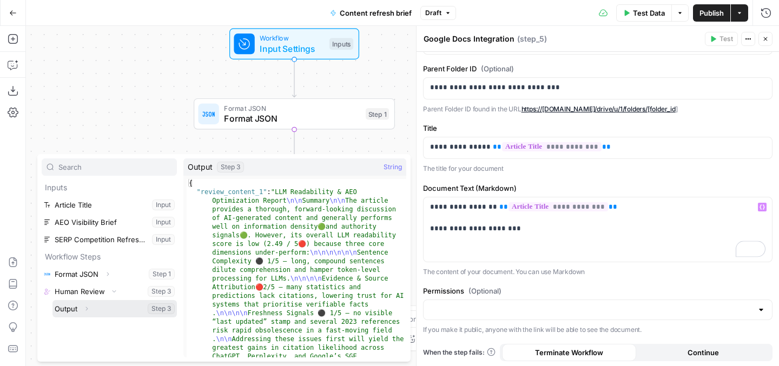
click at [87, 310] on icon "button" at bounding box center [86, 309] width 6 height 6
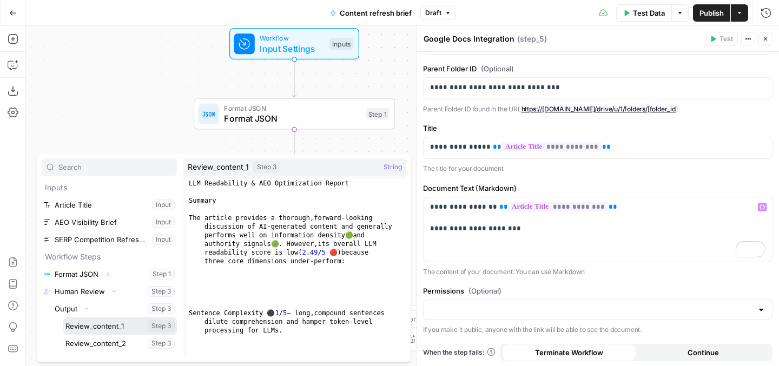
click at [111, 326] on button "Select variable Review_content_1" at bounding box center [120, 326] width 114 height 17
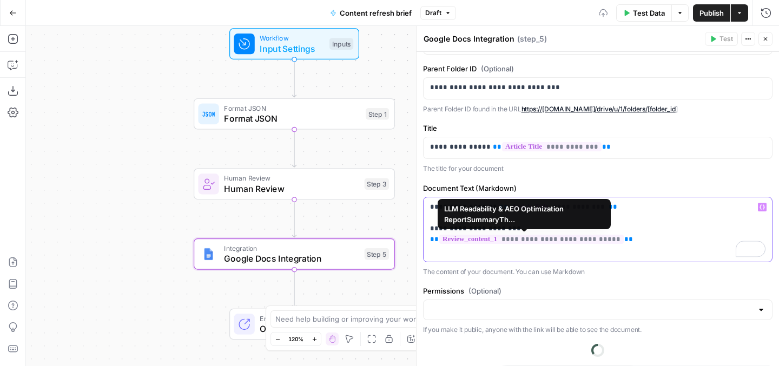
click at [639, 244] on p "**********" at bounding box center [597, 223] width 335 height 43
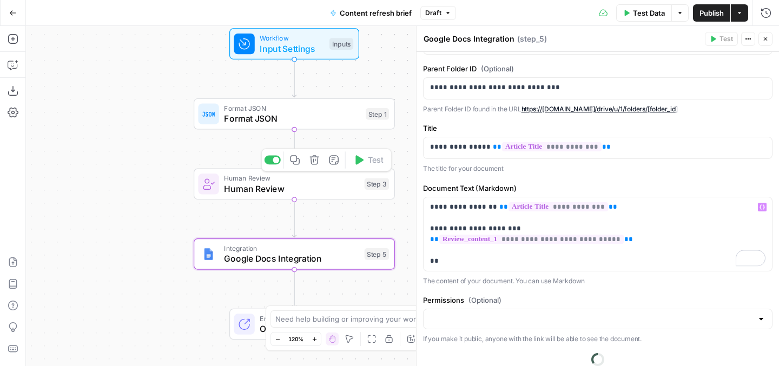
click at [331, 132] on div "Workflow Input Settings Inputs Format JSON Format JSON Step 1 Human Review Huma…" at bounding box center [402, 196] width 753 height 340
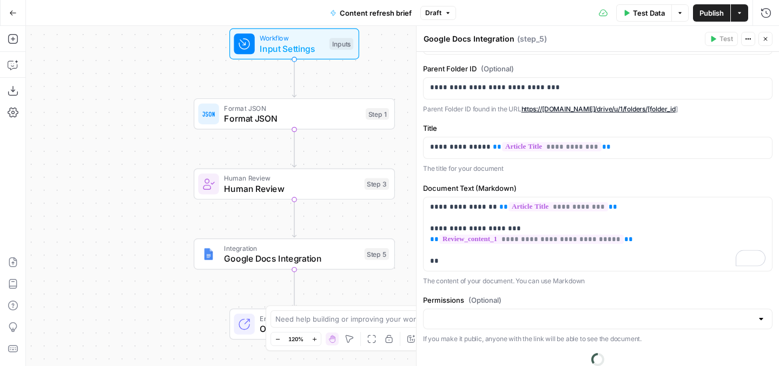
click at [326, 117] on span "Format JSON" at bounding box center [292, 118] width 136 height 13
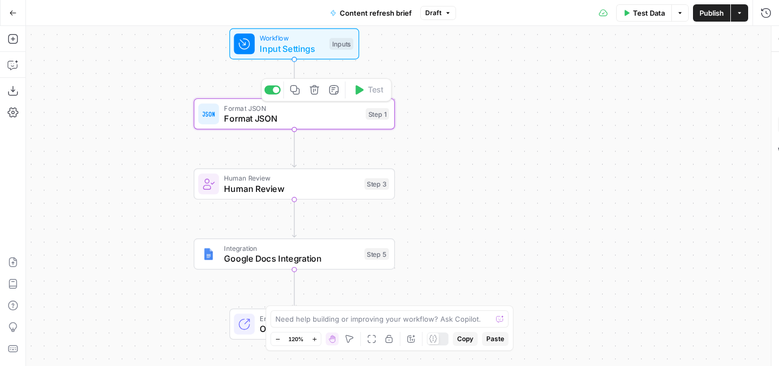
type textarea "Format JSON"
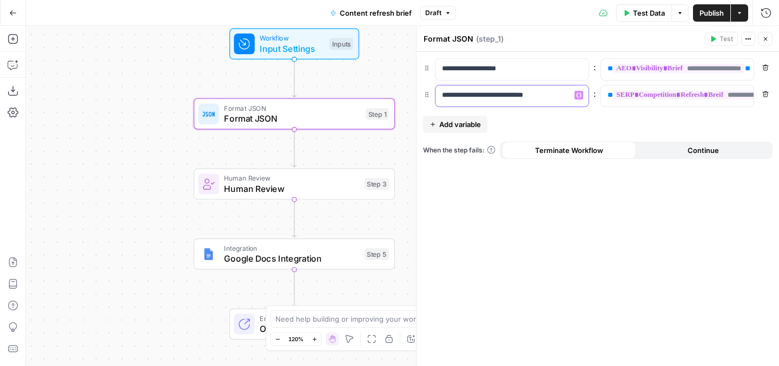
click at [482, 93] on p "**********" at bounding box center [512, 95] width 140 height 11
click at [482, 93] on p "**********" at bounding box center [503, 95] width 123 height 11
copy p "**********"
click at [323, 255] on span "Google Docs Integration" at bounding box center [291, 258] width 135 height 13
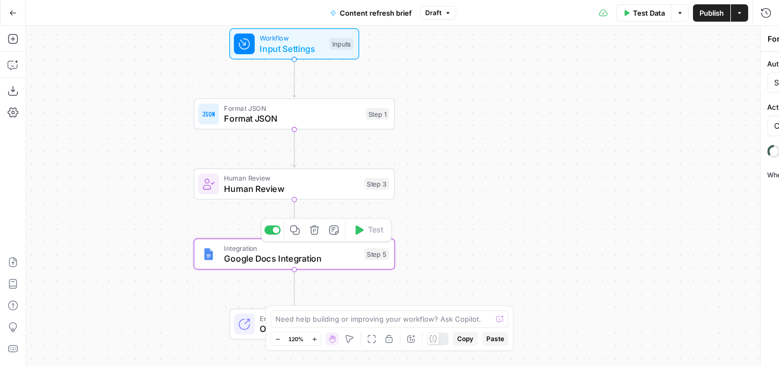
type textarea "Google Docs Integration"
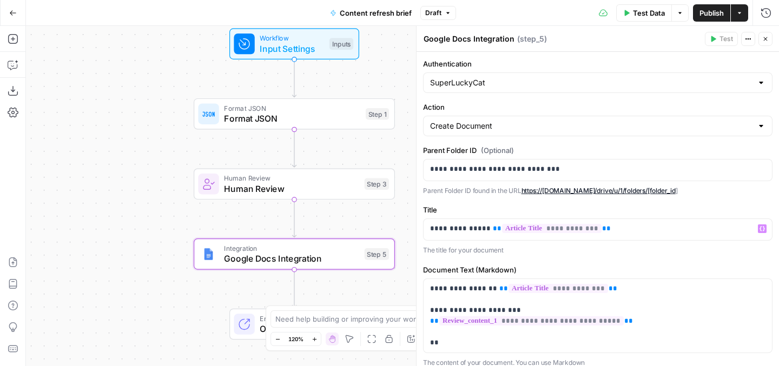
scroll to position [92, 0]
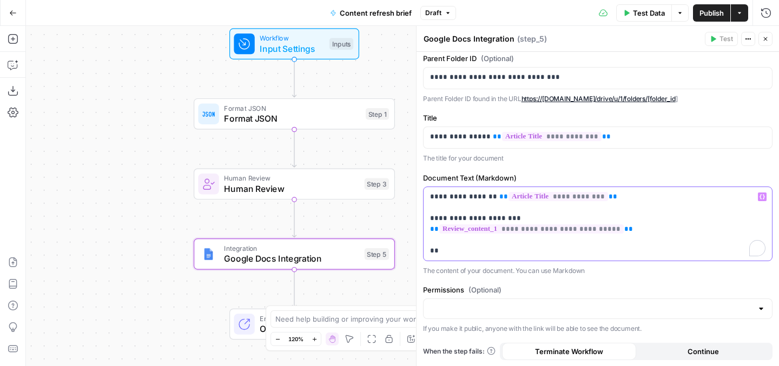
click at [541, 252] on p "**********" at bounding box center [597, 224] width 335 height 65
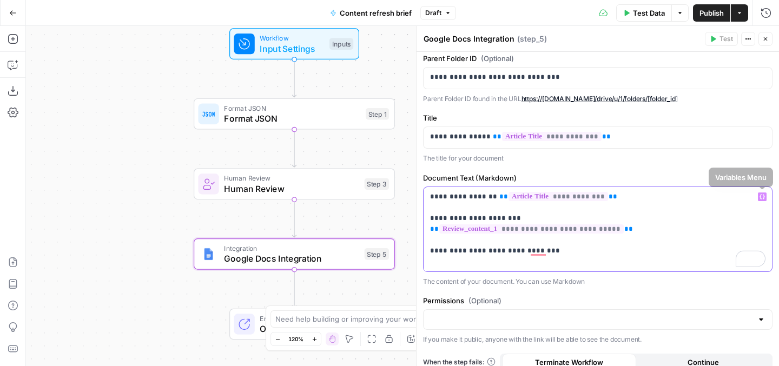
click at [765, 194] on icon "button" at bounding box center [762, 196] width 5 height 5
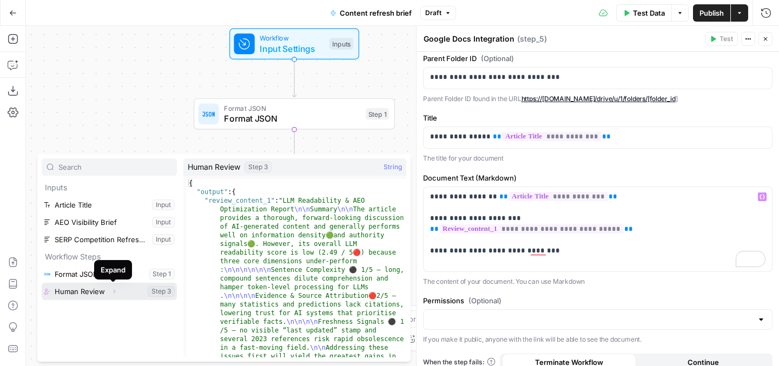
click at [115, 294] on icon "button" at bounding box center [114, 291] width 6 height 6
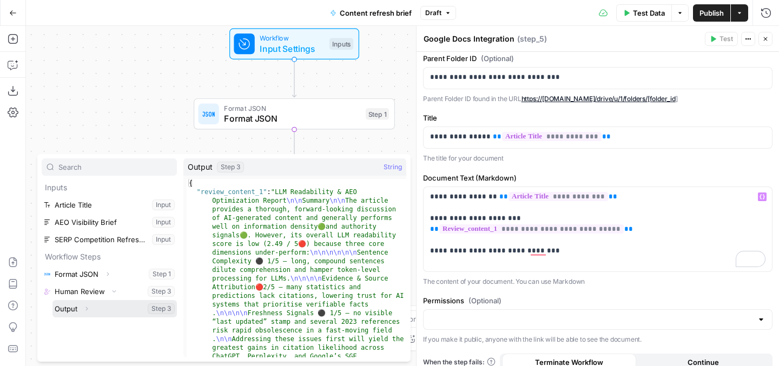
click at [86, 306] on icon "button" at bounding box center [86, 309] width 6 height 6
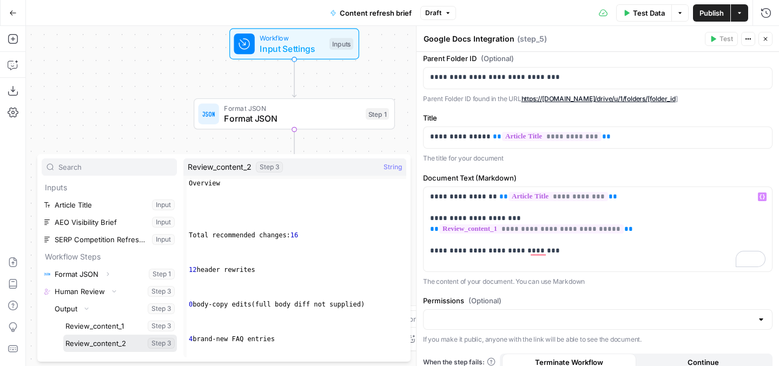
click at [91, 344] on button "Select variable Review_content_2" at bounding box center [120, 343] width 114 height 17
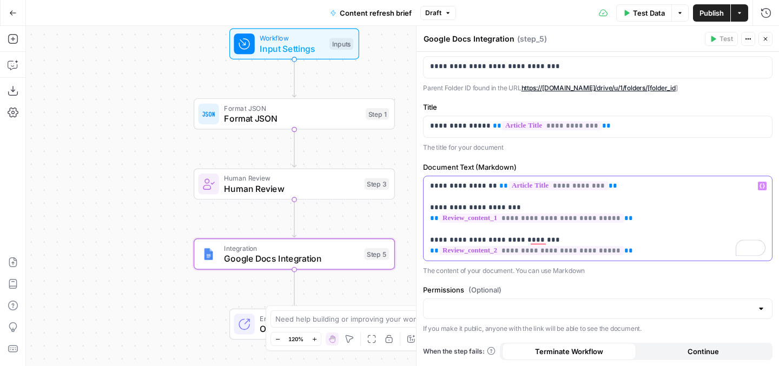
scroll to position [0, 0]
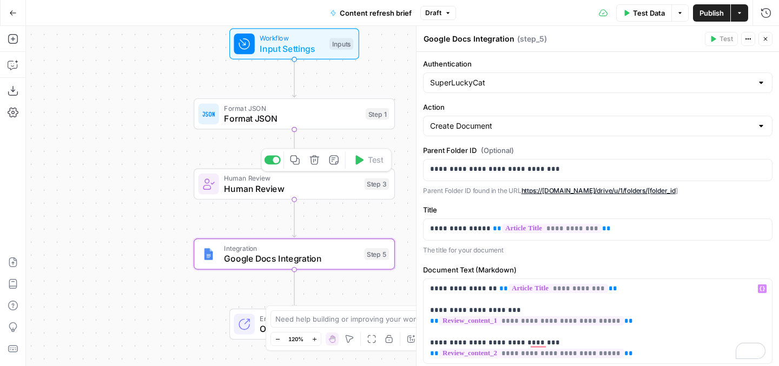
click at [315, 186] on span "Human Review" at bounding box center [291, 188] width 135 height 13
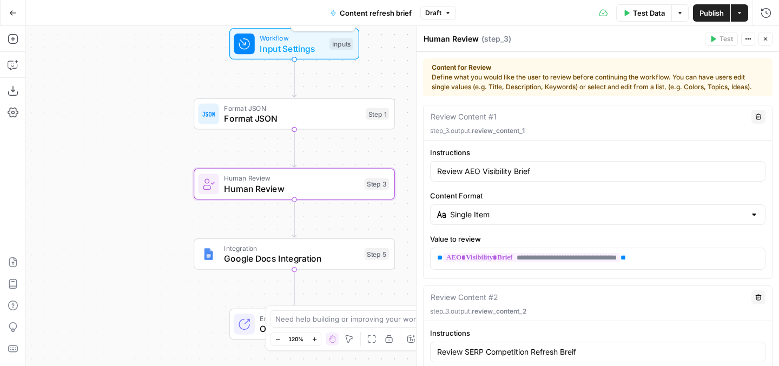
click at [316, 45] on span "Input Settings" at bounding box center [292, 48] width 64 height 13
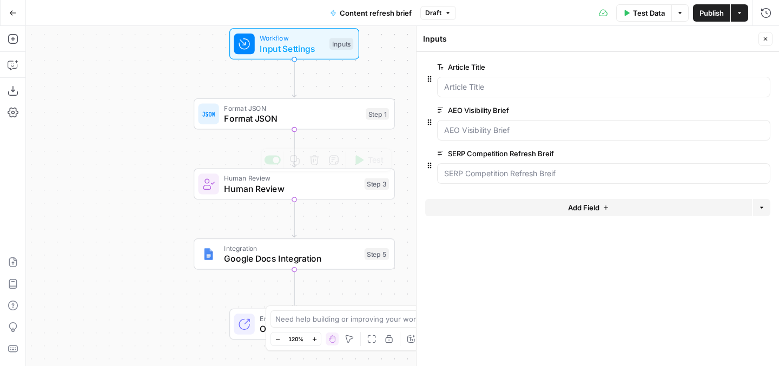
click at [324, 129] on div "Format JSON Format JSON Step 1 Copy step Delete step Add Note Test" at bounding box center [294, 113] width 201 height 31
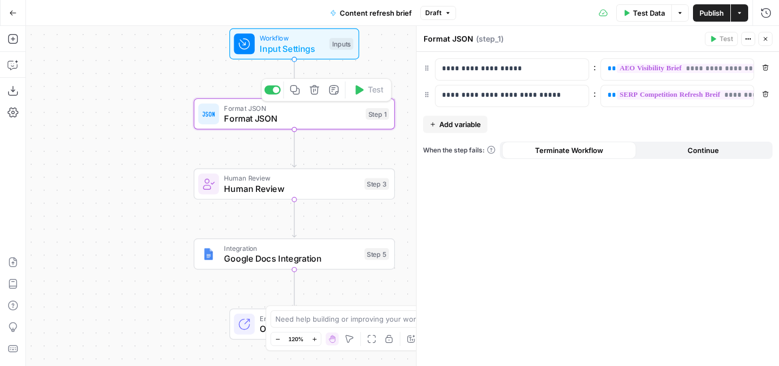
click at [312, 55] on div "Workflow Input Settings Inputs Test Step" at bounding box center [294, 43] width 130 height 31
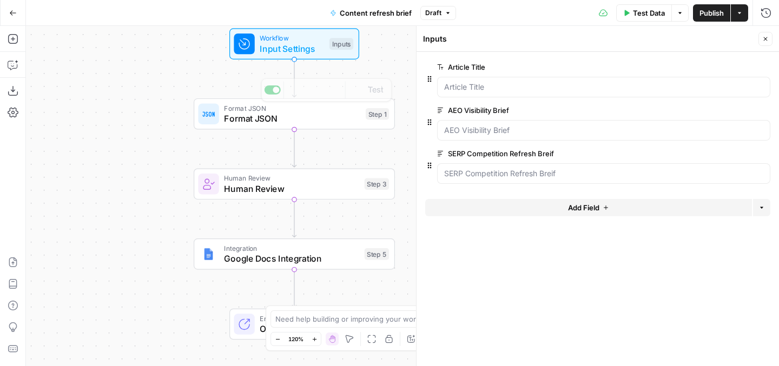
click at [321, 133] on div "Workflow Input Settings Inputs Format JSON Format JSON Step 1 Copy step Delete …" at bounding box center [402, 196] width 753 height 340
click at [321, 127] on div "Format JSON Format JSON Step 1 Copy step Delete step Add Note Test" at bounding box center [294, 113] width 201 height 31
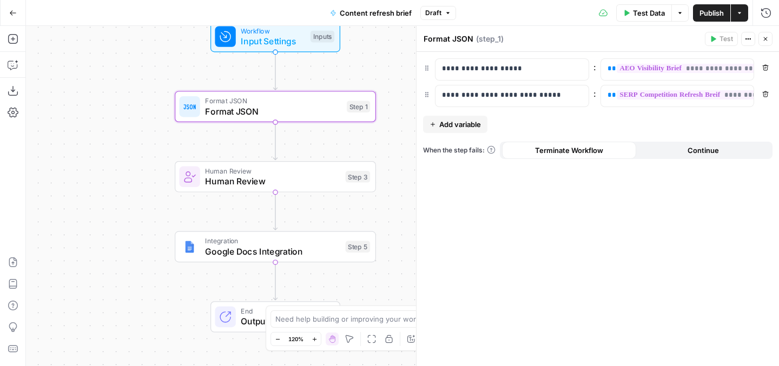
click at [764, 41] on icon "button" at bounding box center [765, 39] width 6 height 6
click at [764, 41] on button "Close" at bounding box center [766, 39] width 14 height 14
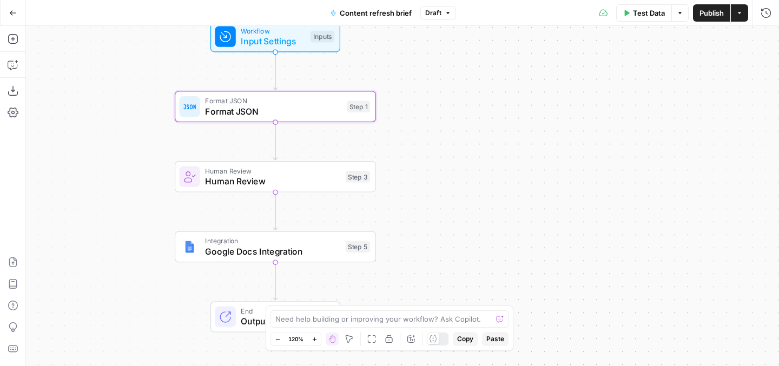
click at [304, 187] on span "Human Review" at bounding box center [272, 181] width 135 height 13
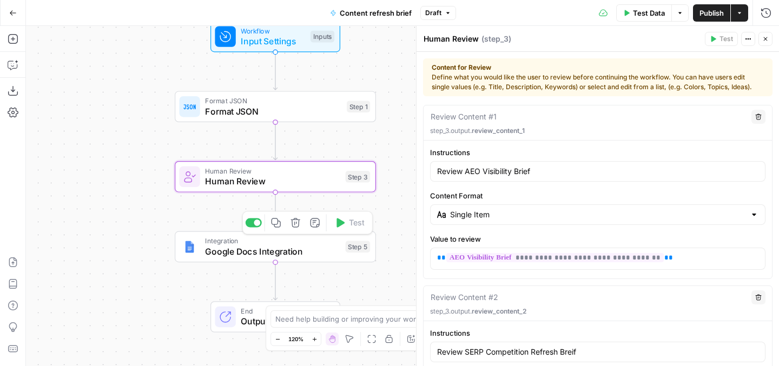
click at [299, 254] on span "Google Docs Integration" at bounding box center [272, 251] width 135 height 13
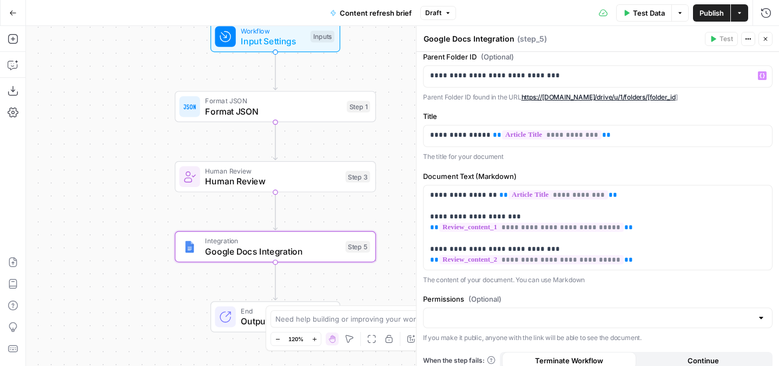
scroll to position [103, 0]
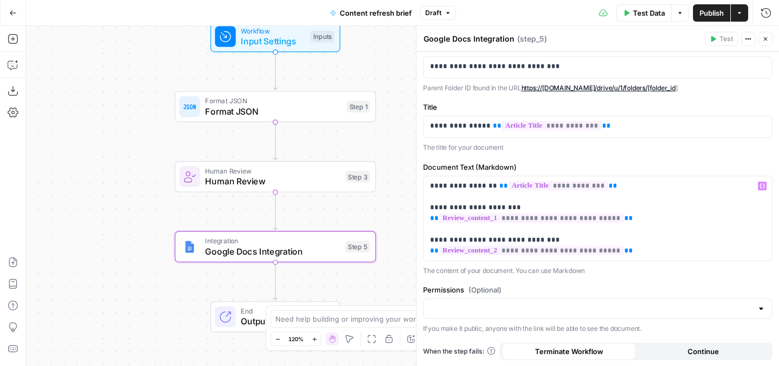
click at [397, 150] on div "Workflow Input Settings Inputs Format JSON Format JSON Step 1 Human Review Huma…" at bounding box center [402, 196] width 753 height 340
